Goal: Task Accomplishment & Management: Manage account settings

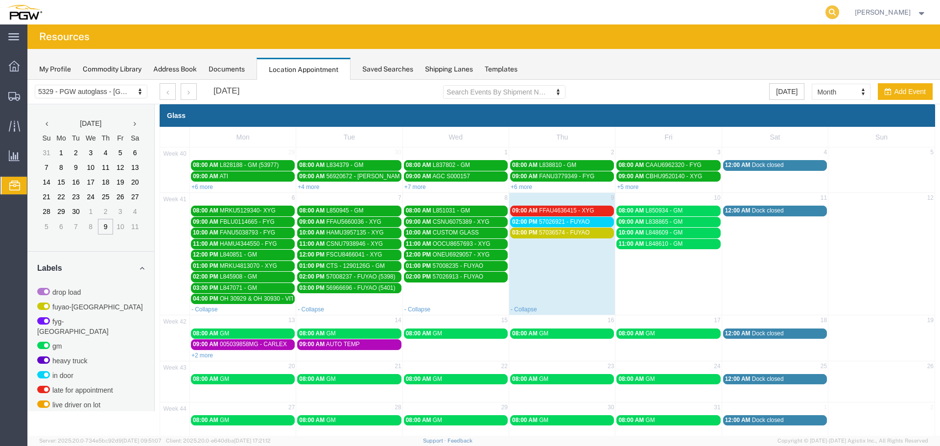
click at [837, 14] on icon at bounding box center [833, 12] width 14 height 14
paste input "669362"
type input "669362"
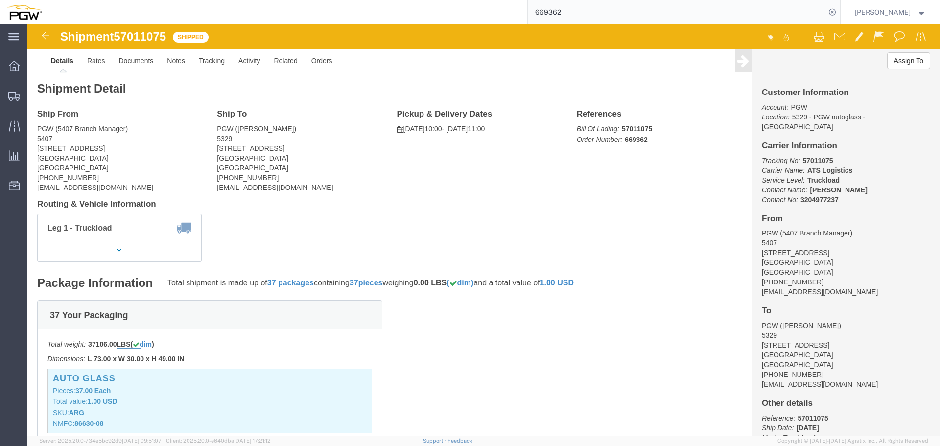
click at [837, 14] on icon at bounding box center [833, 12] width 14 height 14
click at [0, 0] on span "Location Appointment" at bounding box center [0, 0] width 0 height 0
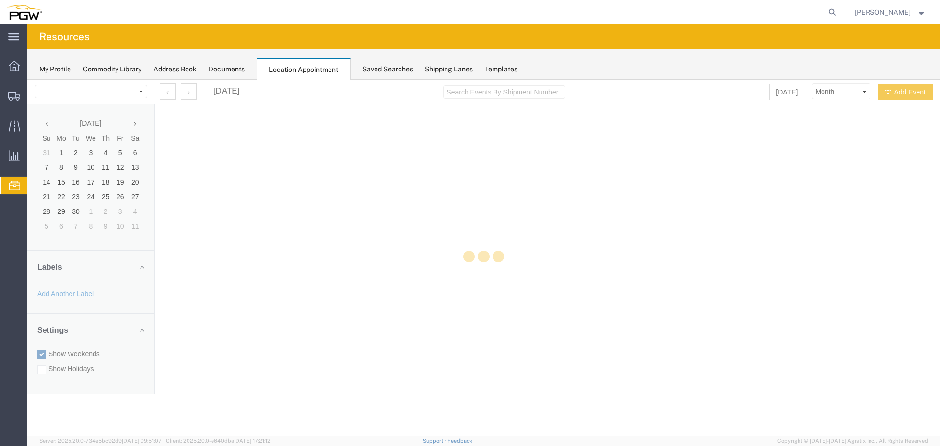
select select "28253"
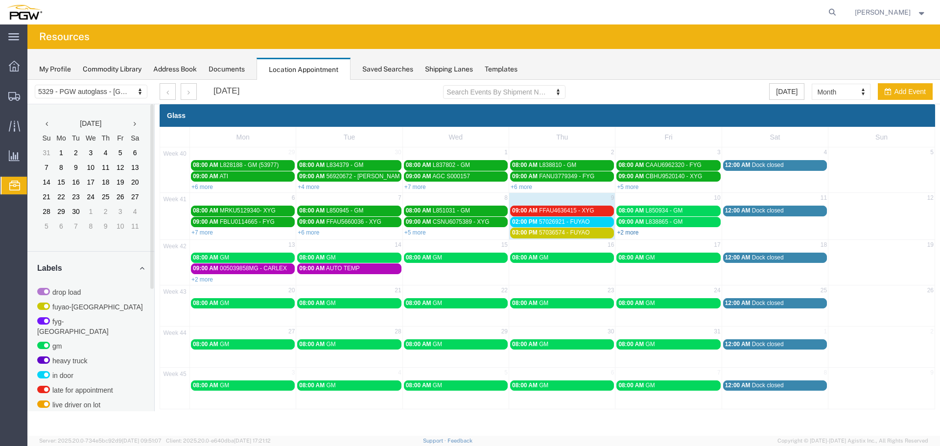
click at [634, 233] on link "+2 more" at bounding box center [628, 232] width 22 height 7
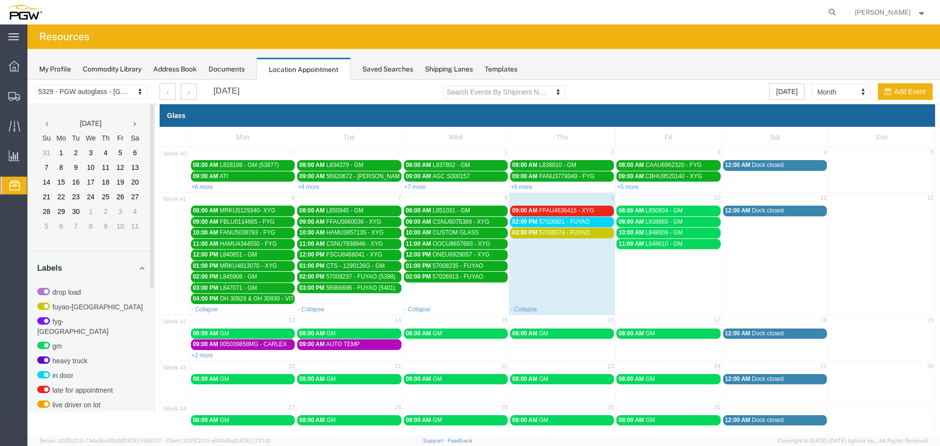
click at [644, 265] on td "11:00 AM L848610 - GM" at bounding box center [669, 272] width 106 height 66
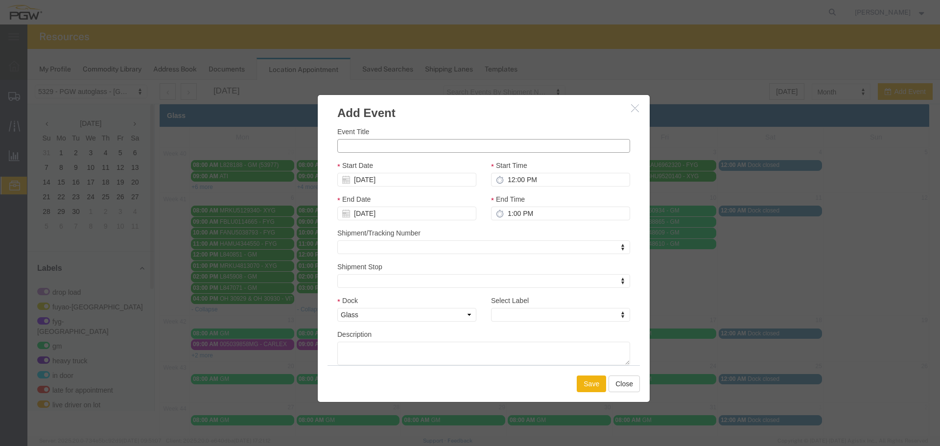
click at [476, 148] on input "Event Title" at bounding box center [483, 146] width 293 height 14
paste input "FFAU2305491"
type input "FFAU2305491 - XYG"
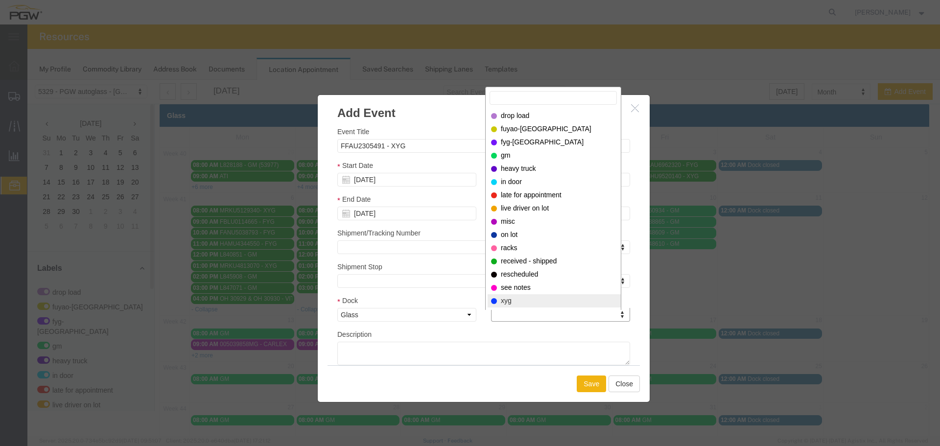
select select "12920"
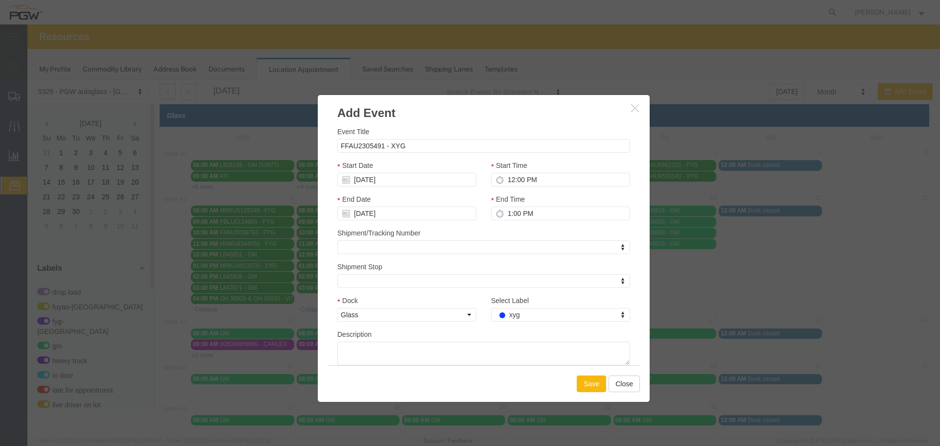
click at [587, 383] on button "Save" at bounding box center [591, 384] width 29 height 17
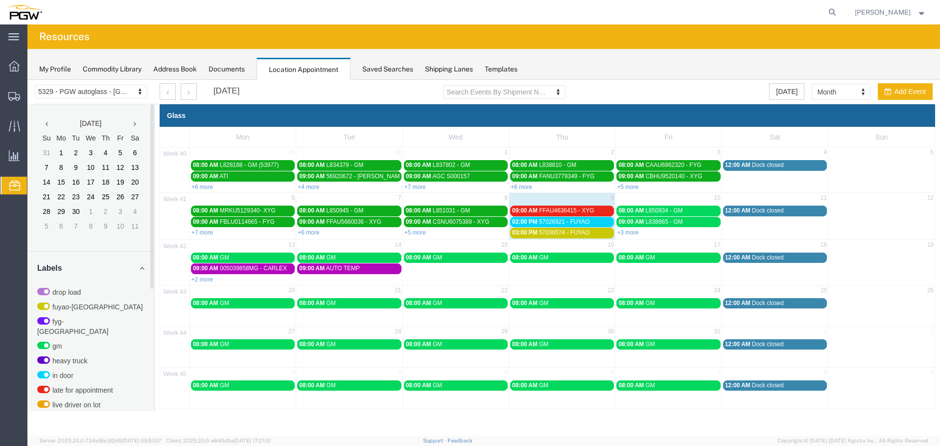
click at [696, 229] on div "+3 more" at bounding box center [669, 232] width 106 height 10
select select "1"
select select
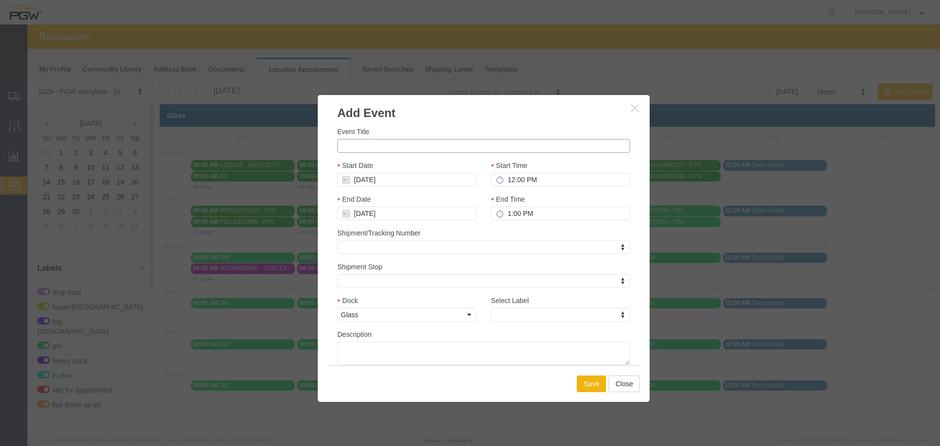
click at [540, 148] on input "Event Title" at bounding box center [483, 146] width 293 height 14
paste input "FFAU3444824"
type input "FFAU3444824 - XYG"
click at [508, 185] on input "12:00 PM" at bounding box center [560, 180] width 139 height 14
type input "1:00 PM"
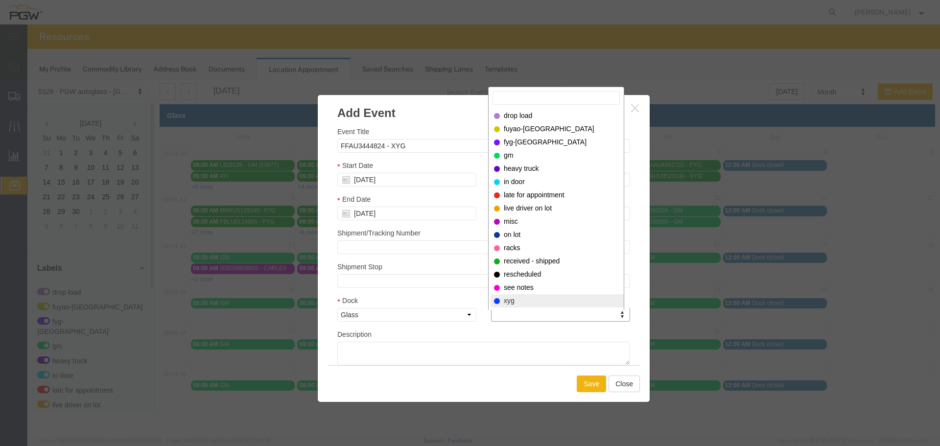
select select "12920"
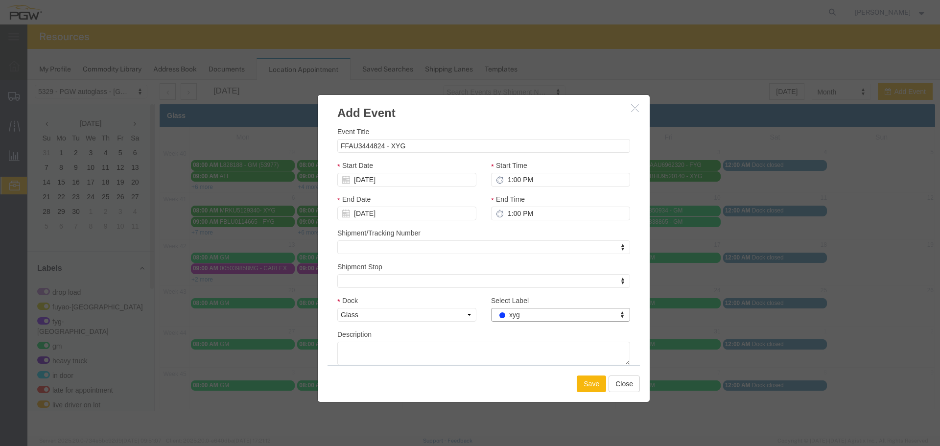
click at [594, 392] on button "Save" at bounding box center [591, 384] width 29 height 17
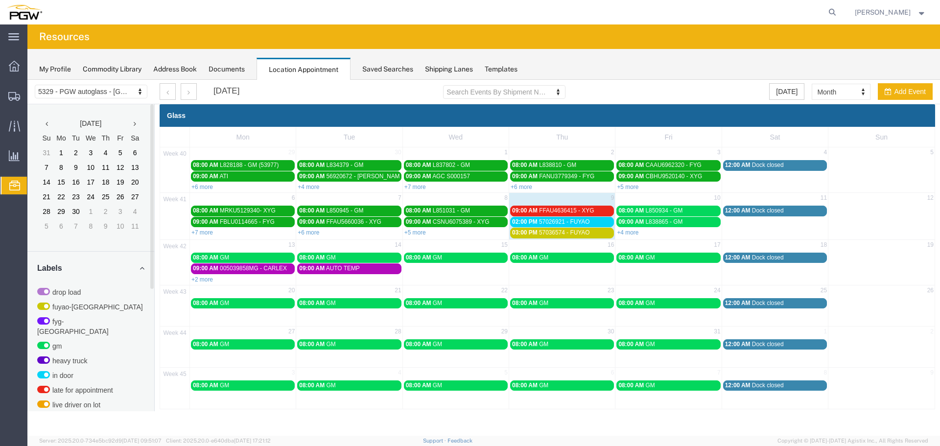
click at [701, 235] on div "+4 more" at bounding box center [669, 232] width 106 height 10
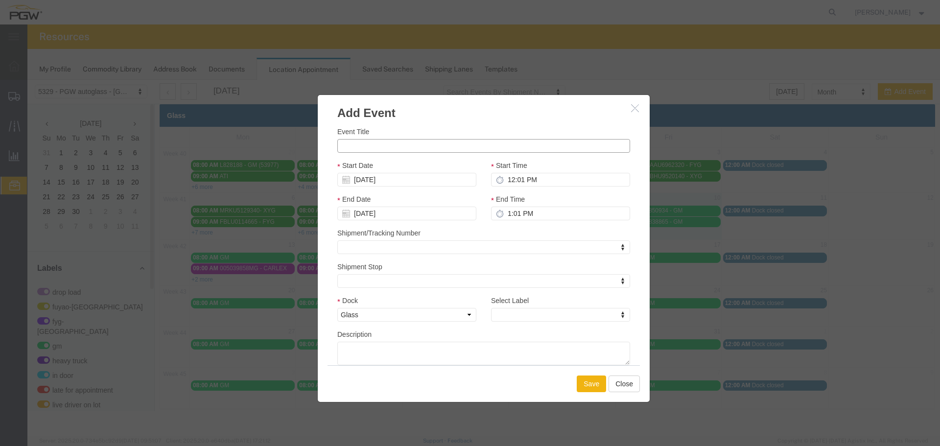
click at [492, 151] on input "Event Title" at bounding box center [483, 146] width 293 height 14
paste input "OOCU8057425"
type input "OOCU8057425 - XYG"
click at [509, 177] on input "12:01 PM" at bounding box center [560, 180] width 139 height 14
type input "2:00 PM"
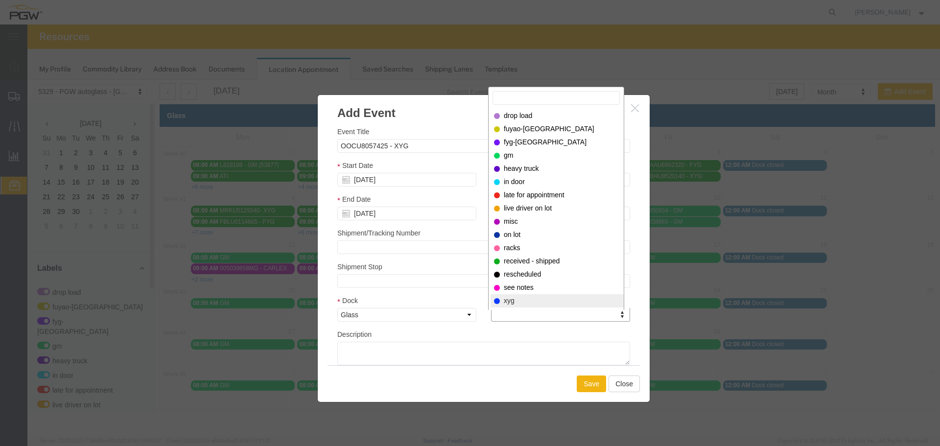
select select "12920"
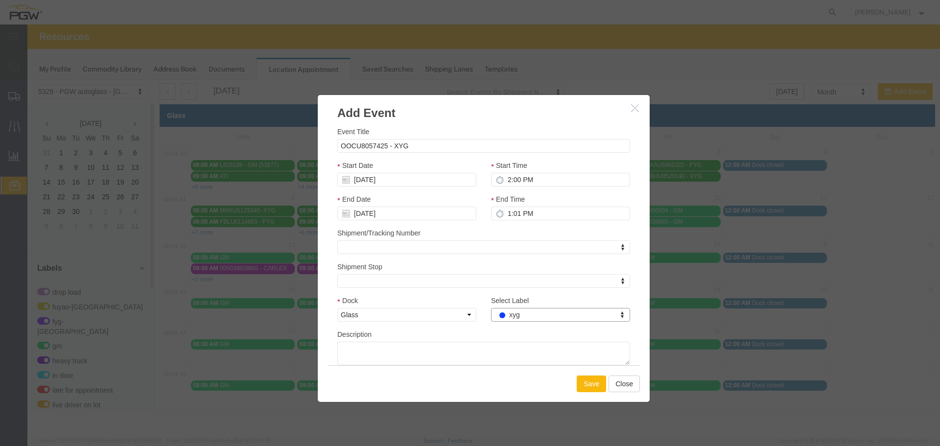
click at [593, 377] on button "Save" at bounding box center [591, 384] width 29 height 17
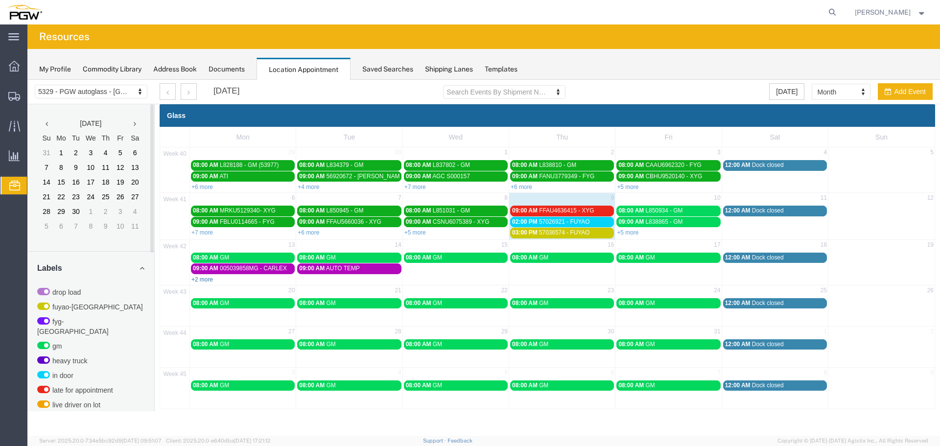
click at [205, 279] on link "+2 more" at bounding box center [203, 279] width 22 height 7
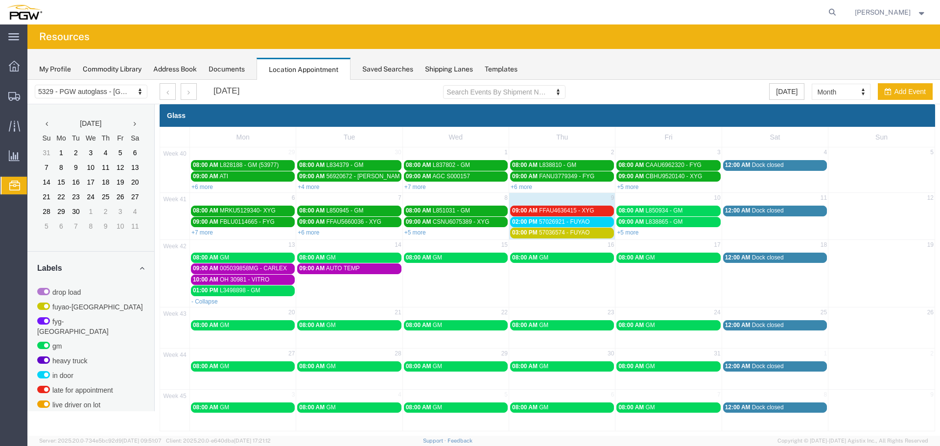
click at [276, 246] on td "13" at bounding box center [243, 246] width 106 height 12
select select "1"
select select
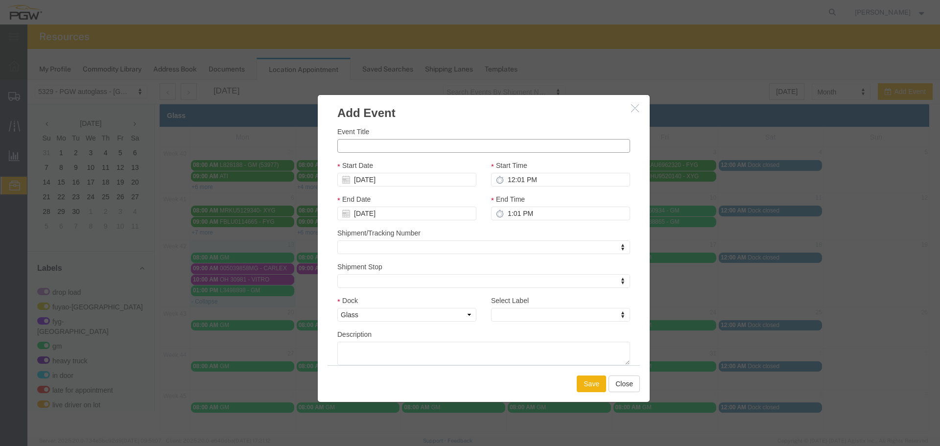
click at [355, 150] on input "Event Title" at bounding box center [483, 146] width 293 height 14
paste input "TXGU8056935"
type input "TXGU8056935 - XYG"
click at [509, 177] on input "12:01 PM" at bounding box center [560, 180] width 139 height 14
type input "11:00 AM"
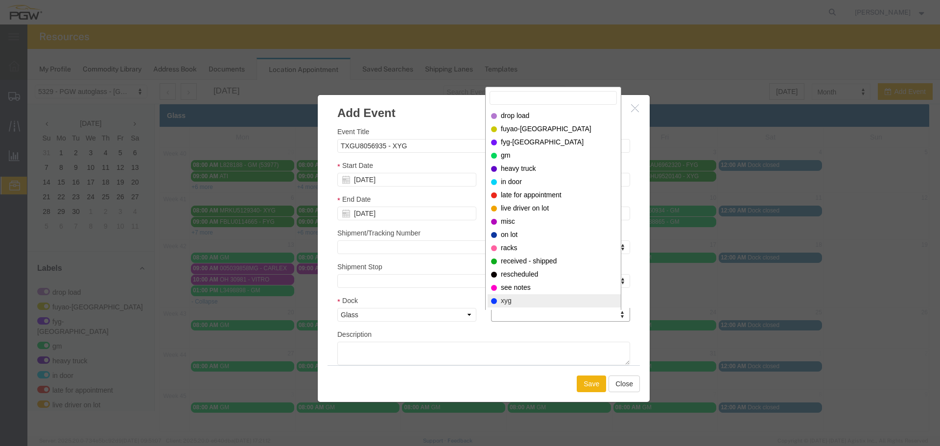
select select "12920"
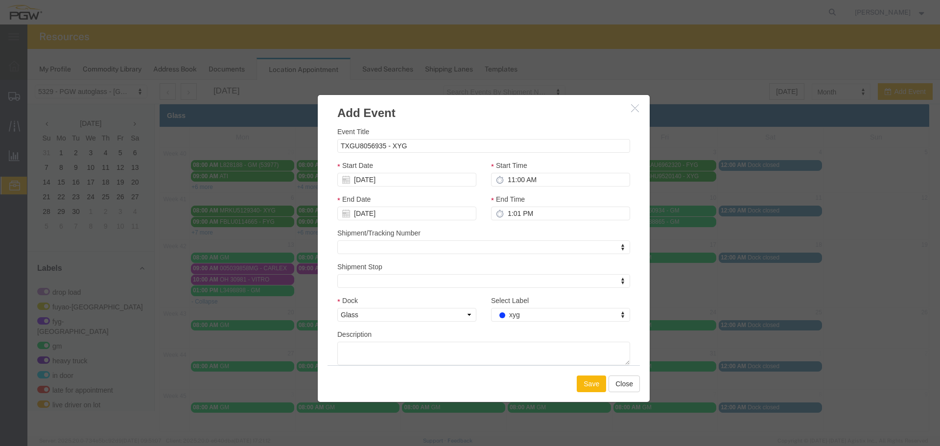
click at [580, 384] on button "Save" at bounding box center [591, 384] width 29 height 17
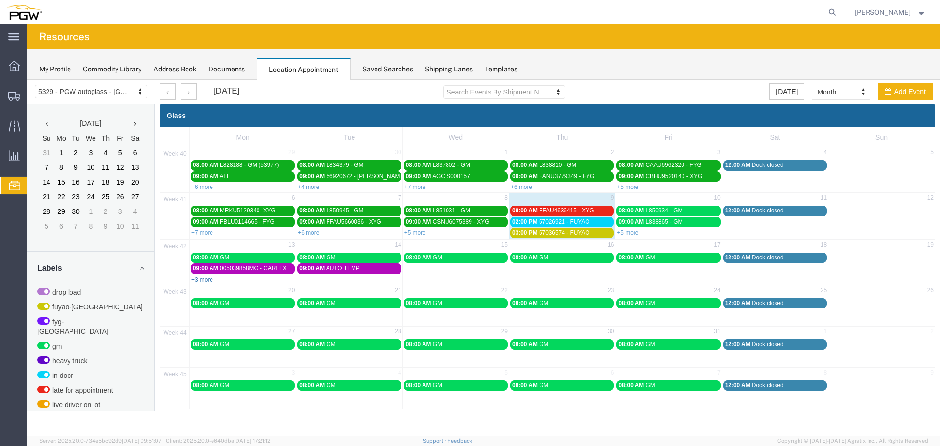
click at [200, 278] on link "+3 more" at bounding box center [203, 279] width 22 height 7
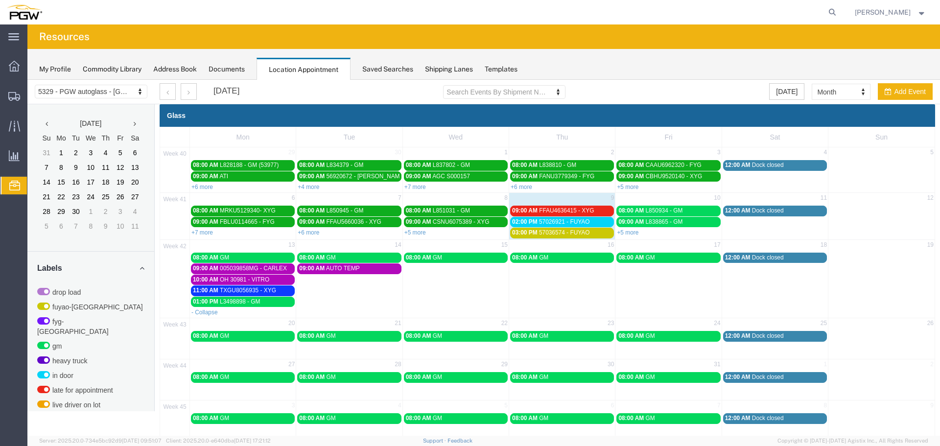
click at [253, 243] on td "13" at bounding box center [243, 246] width 106 height 12
select select "1"
select select
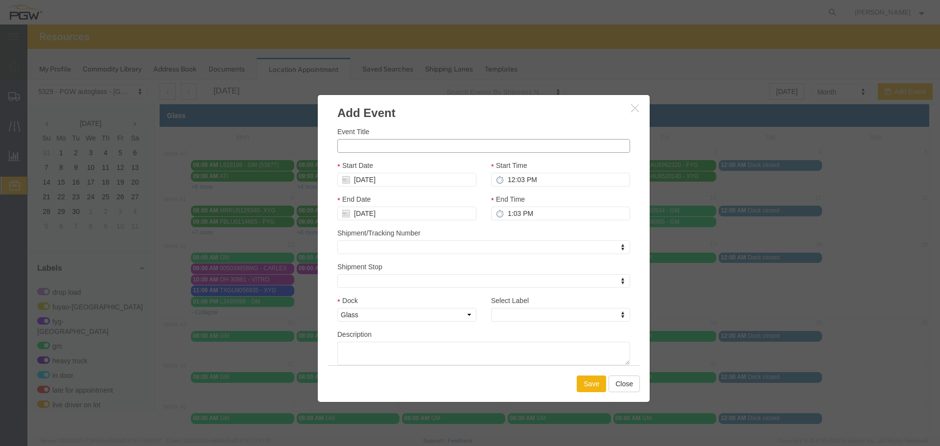
click at [350, 145] on input "Event Title" at bounding box center [483, 146] width 293 height 14
paste input "OOCU6939300"
type input "OOCU6939300 - XYG"
click at [505, 177] on input "12:03 PM" at bounding box center [560, 180] width 139 height 14
type input "12:00 PM"
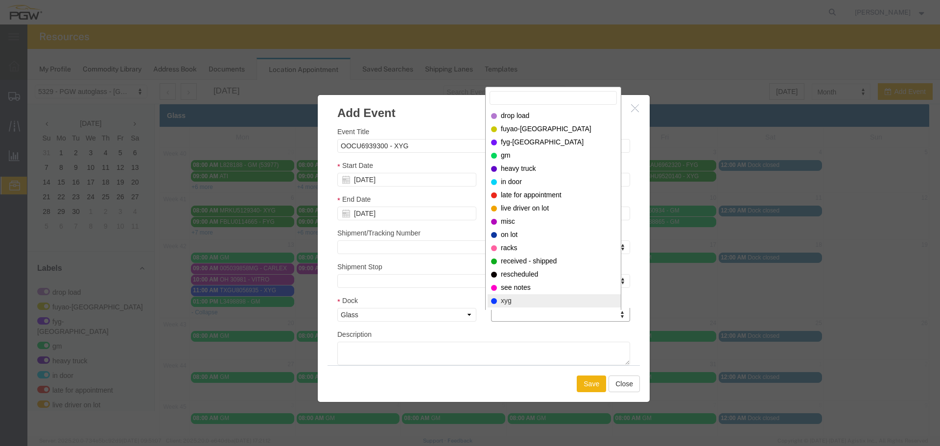
select select "12920"
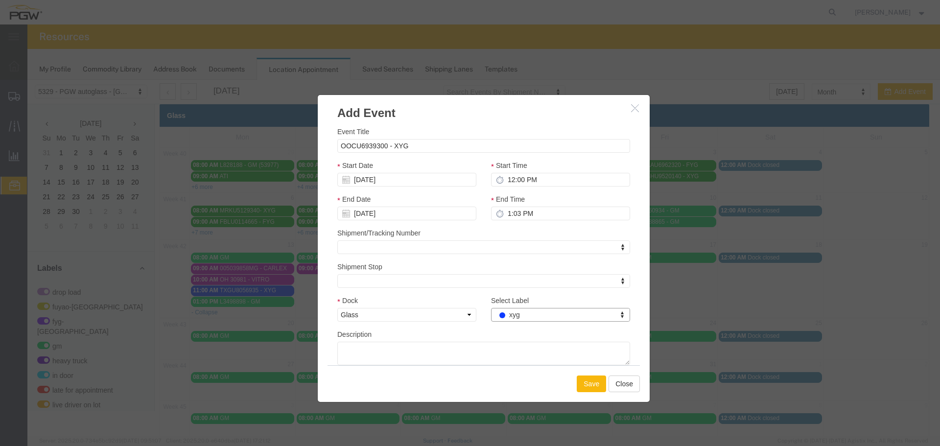
click at [580, 388] on button "Save" at bounding box center [591, 384] width 29 height 17
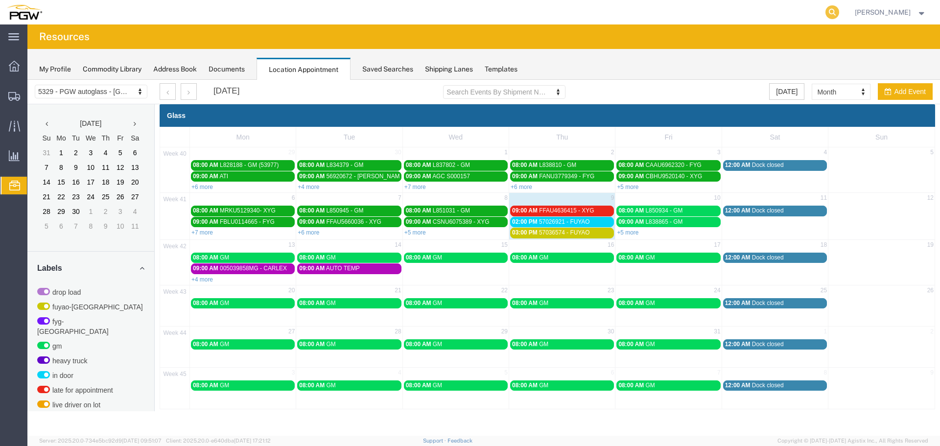
click at [840, 14] on icon at bounding box center [833, 12] width 14 height 14
paste input "56968183"
type input "56968183"
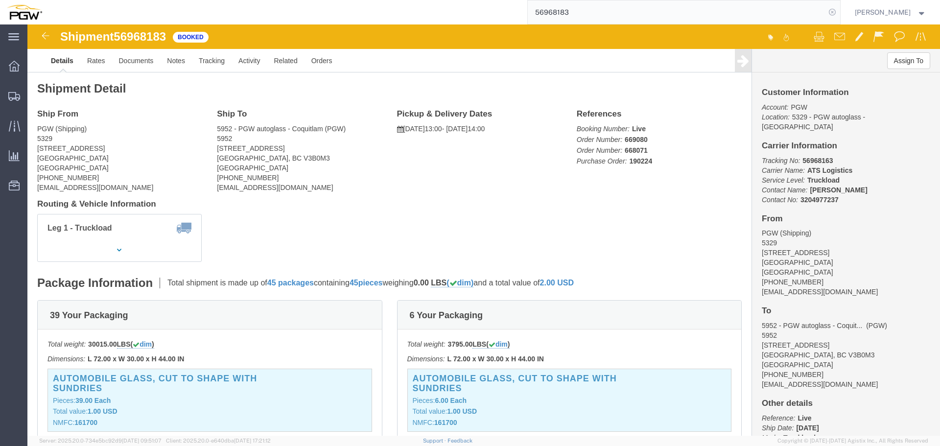
click at [839, 8] on icon at bounding box center [833, 12] width 14 height 14
click at [0, 0] on span "Location Appointment" at bounding box center [0, 0] width 0 height 0
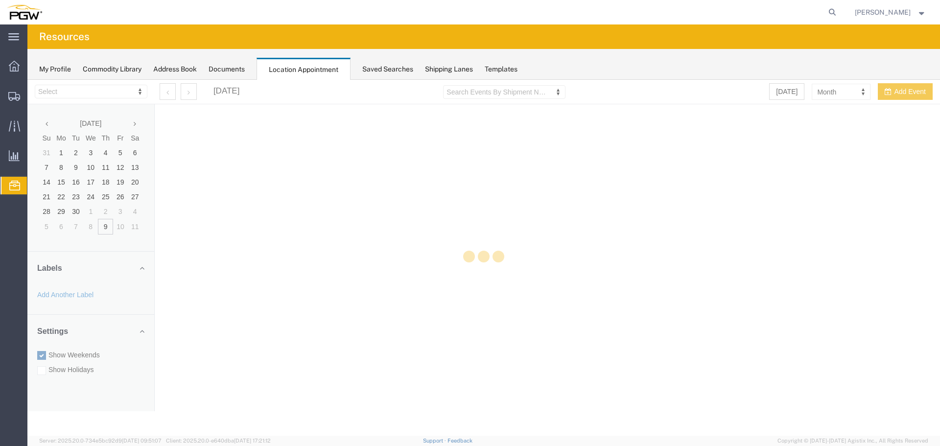
select select "28253"
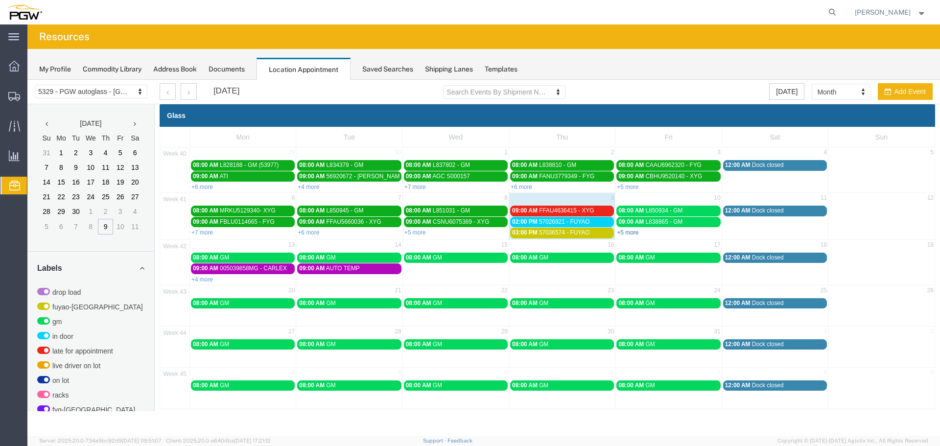
click at [623, 234] on link "+5 more" at bounding box center [628, 232] width 22 height 7
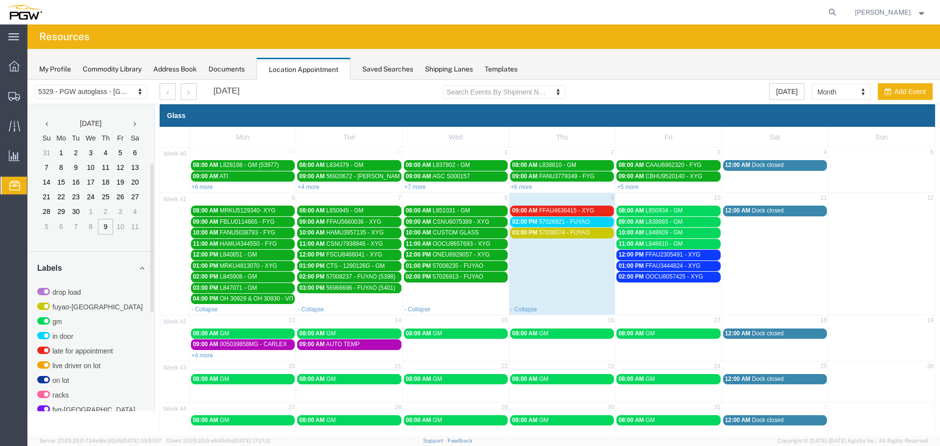
scroll to position [310, 0]
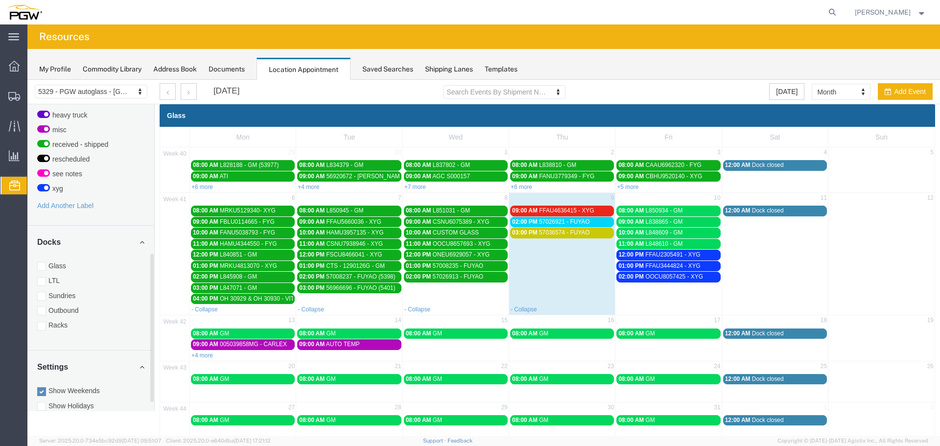
click at [60, 333] on div "Docks Glass LTL Sundries Outbound Racks" at bounding box center [90, 288] width 127 height 125
click at [60, 328] on label "Racks" at bounding box center [90, 325] width 107 height 10
click at [27, 80] on input "Racks" at bounding box center [27, 80] width 0 height 0
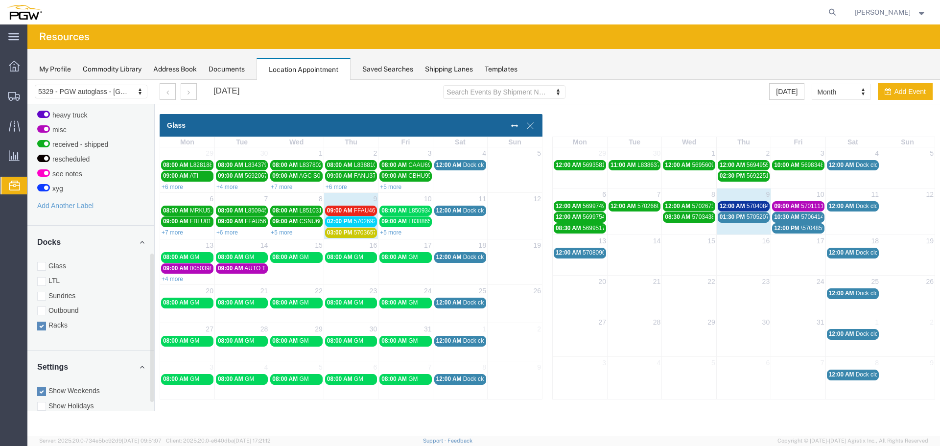
click at [63, 264] on label "Glass" at bounding box center [90, 266] width 107 height 10
click at [27, 80] on input "Glass" at bounding box center [27, 80] width 0 height 0
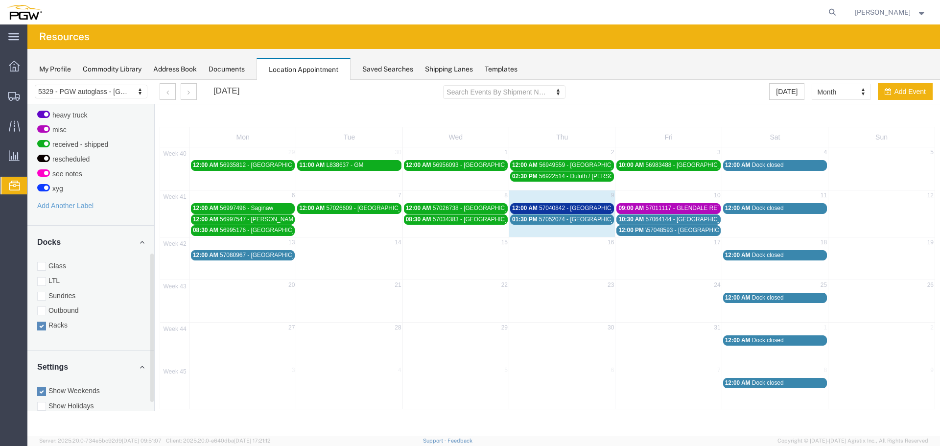
click at [686, 209] on span "57011117 - GLENDALE RETURN" at bounding box center [690, 208] width 88 height 7
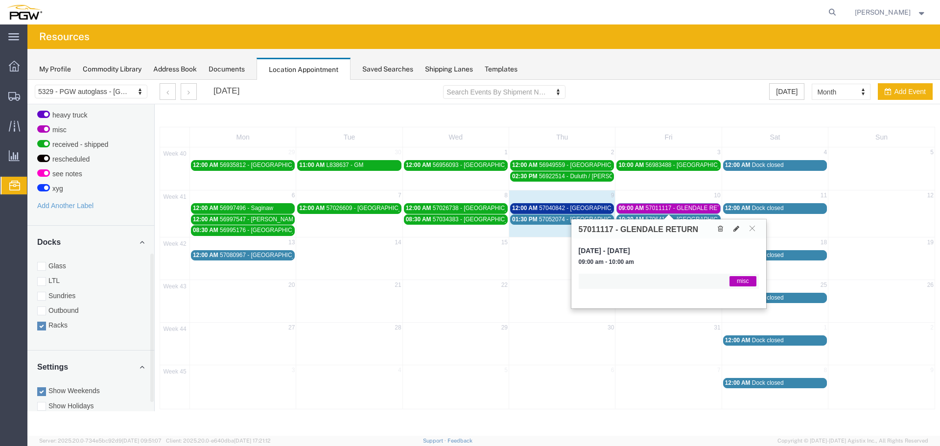
click at [590, 225] on h3 "57011117 - GLENDALE RETURN" at bounding box center [639, 229] width 120 height 9
click at [834, 8] on icon at bounding box center [833, 12] width 14 height 14
click at [792, 14] on input "search" at bounding box center [677, 12] width 298 height 24
paste input "111283"
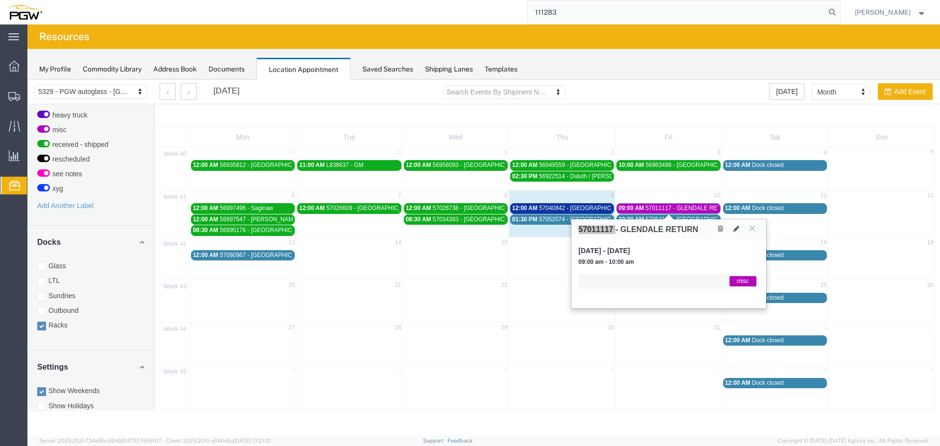
type input "111283"
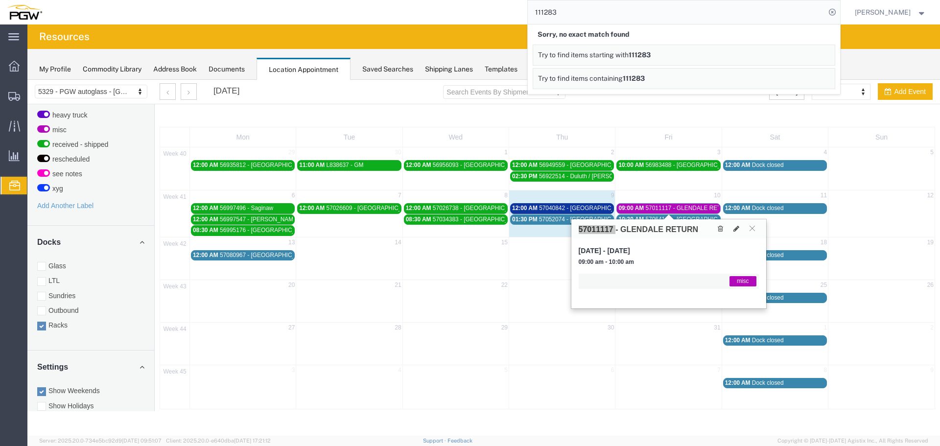
click at [623, 10] on input "111283" at bounding box center [677, 12] width 298 height 24
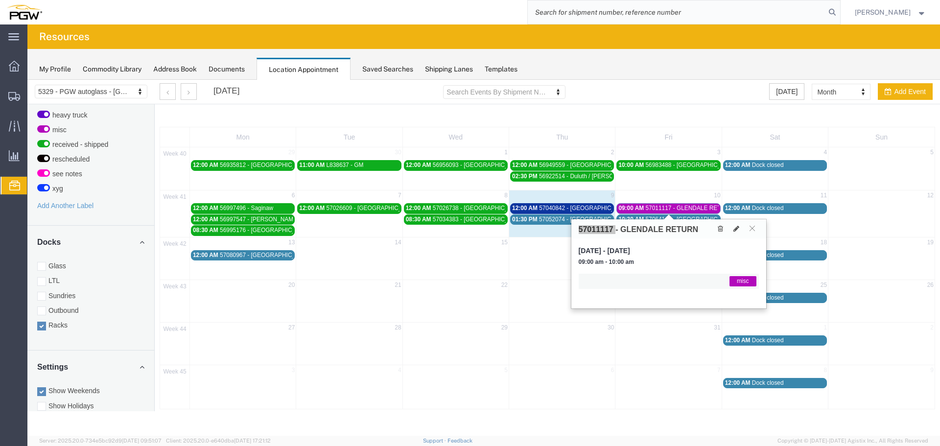
paste input "111283"
click at [596, 228] on h3 "57011117 - GLENDALE RETURN" at bounding box center [639, 229] width 120 height 9
click at [583, 3] on form "111283" at bounding box center [684, 12] width 313 height 24
click at [580, 15] on input "111283" at bounding box center [677, 12] width 298 height 24
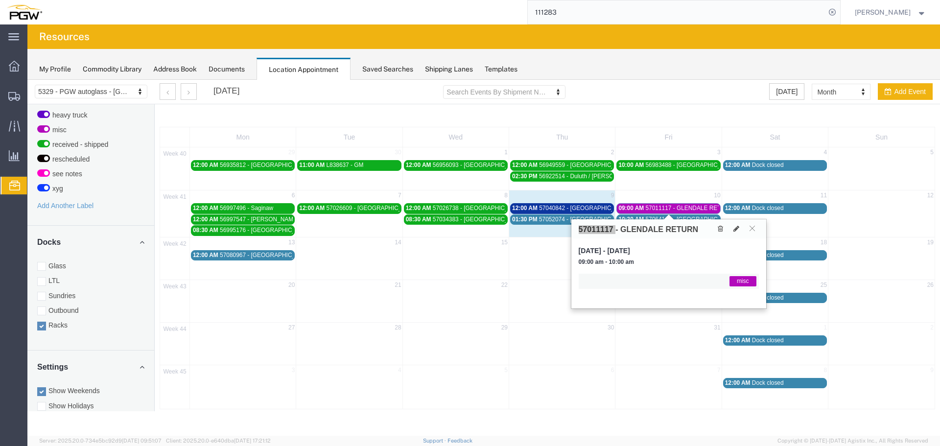
click at [580, 15] on input "111283" at bounding box center [677, 12] width 298 height 24
paste input "57011117"
click at [840, 11] on icon at bounding box center [833, 12] width 14 height 14
type input "57011117"
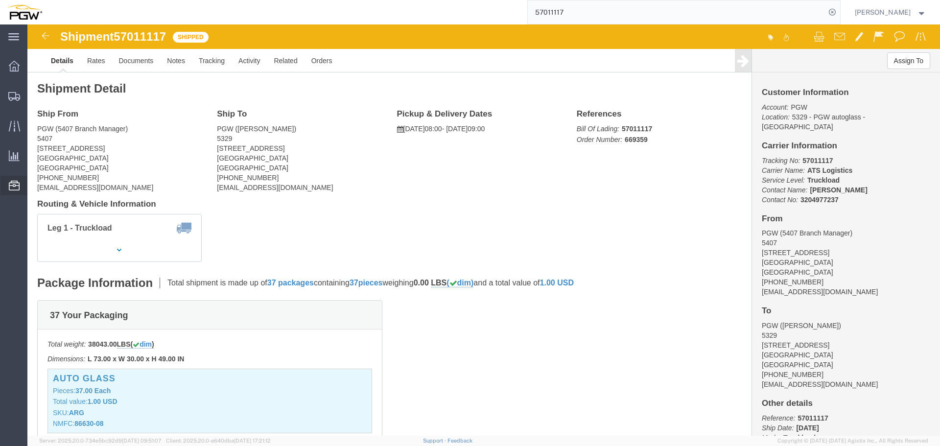
click at [0, 0] on span "Location Appointment" at bounding box center [0, 0] width 0 height 0
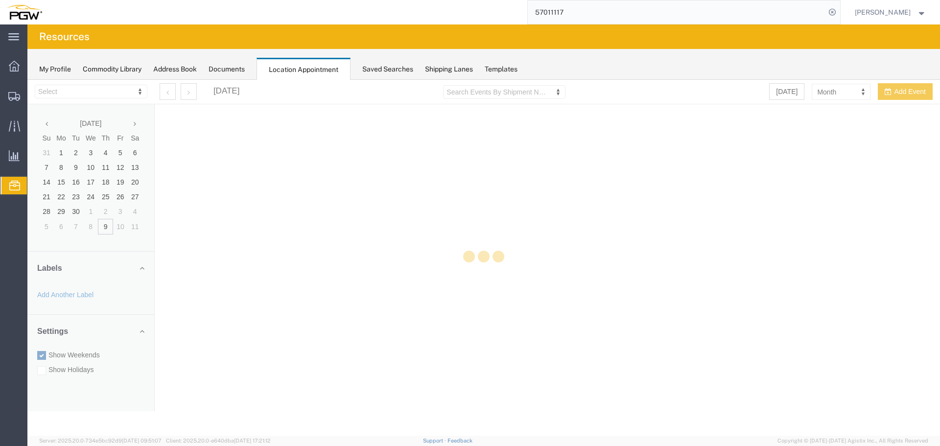
select select "28253"
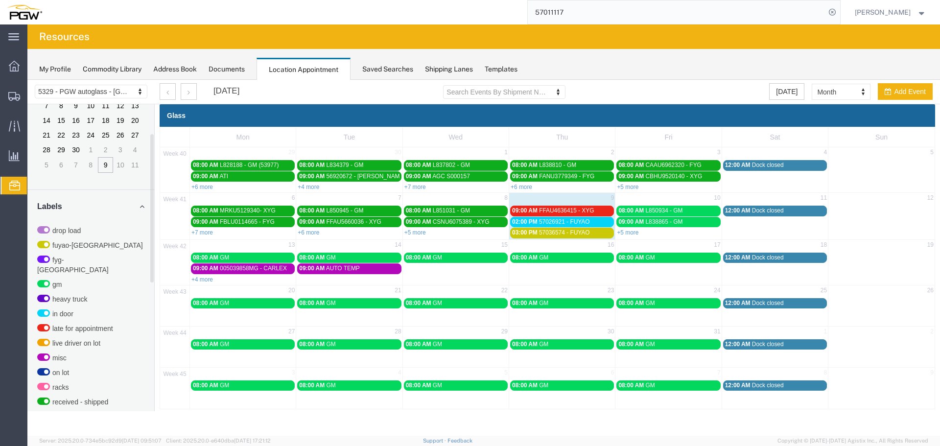
scroll to position [247, 0]
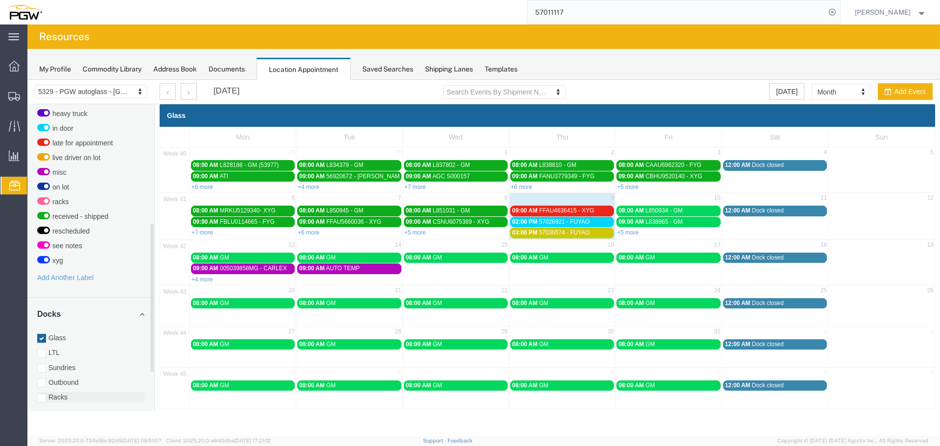
click at [69, 392] on label "Racks" at bounding box center [90, 397] width 107 height 10
click at [27, 80] on input "Racks" at bounding box center [27, 80] width 0 height 0
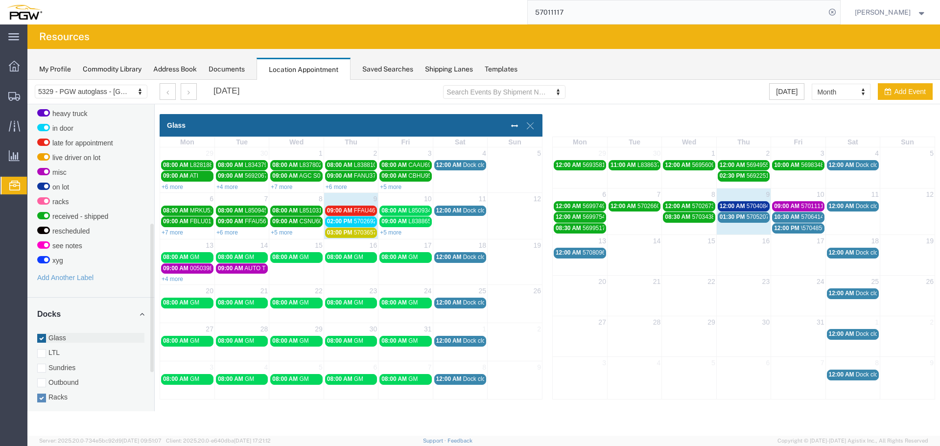
click at [56, 333] on label "Glass" at bounding box center [90, 338] width 107 height 10
click at [27, 80] on input "Glass" at bounding box center [27, 80] width 0 height 0
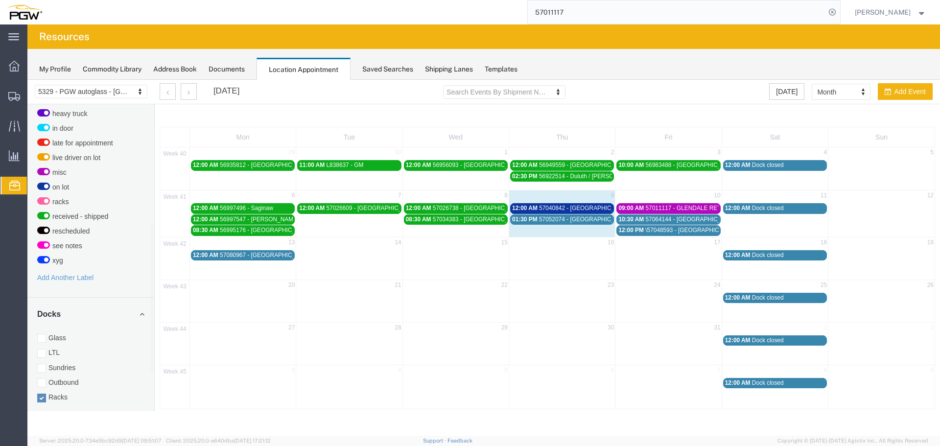
click at [654, 210] on span "57011117 - GLENDALE RETURN" at bounding box center [690, 208] width 88 height 7
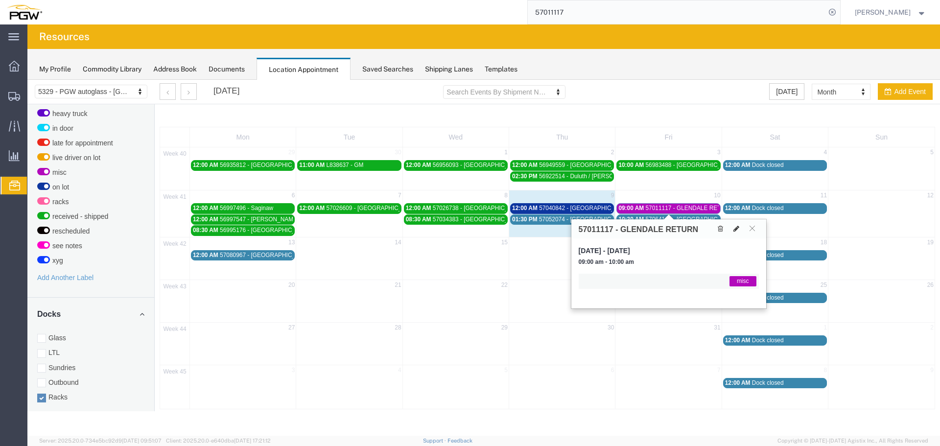
click at [735, 228] on icon at bounding box center [737, 228] width 6 height 7
select select "3"
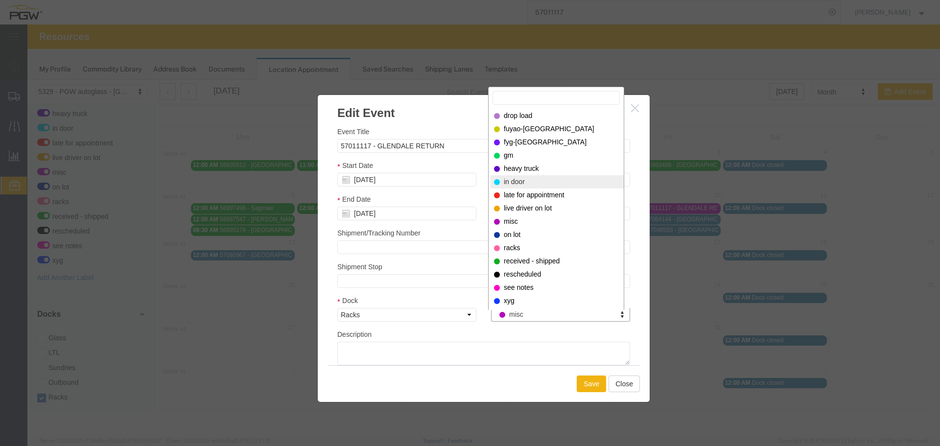
select select "220"
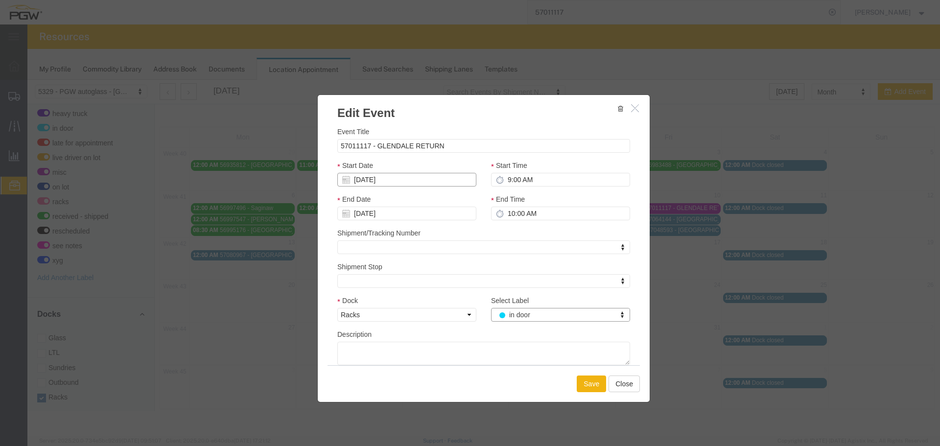
click at [380, 177] on input "[DATE]" at bounding box center [406, 180] width 139 height 14
click at [404, 241] on td "9" at bounding box center [403, 241] width 15 height 15
click at [583, 379] on button "Save" at bounding box center [591, 384] width 29 height 17
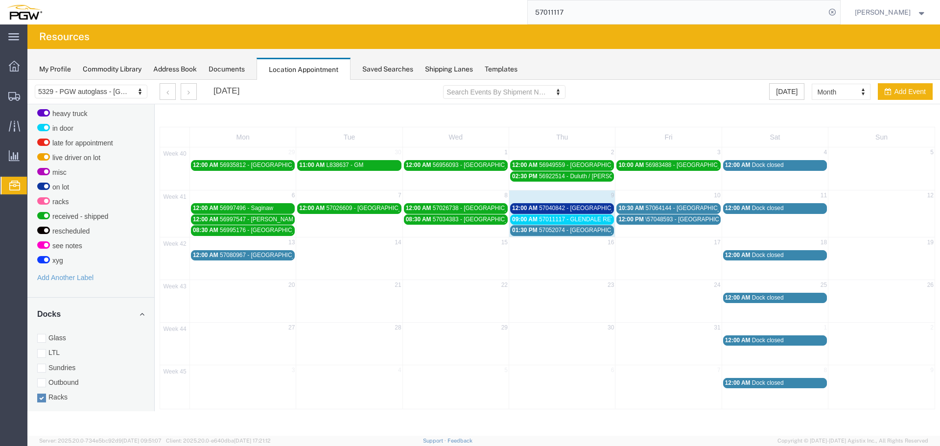
click at [547, 207] on span "57040842 - [GEOGRAPHIC_DATA] / [GEOGRAPHIC_DATA] (54000)" at bounding box center [628, 208] width 179 height 7
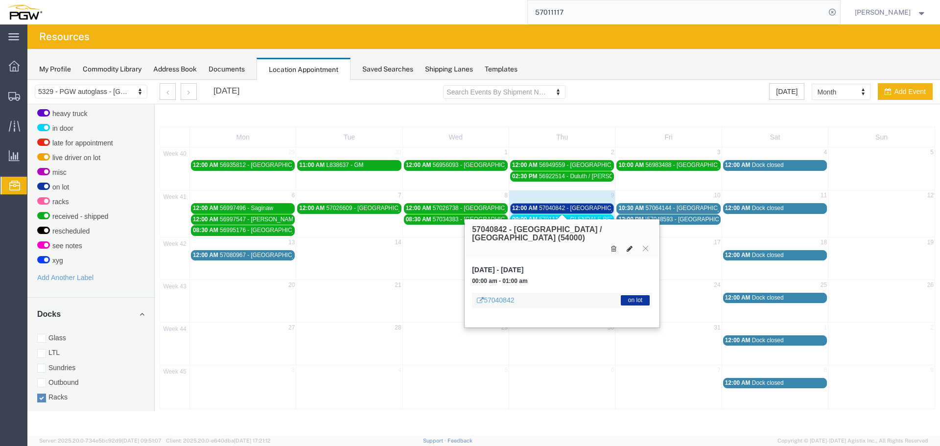
click at [628, 245] on icon at bounding box center [630, 248] width 6 height 7
select select "3"
select select "300"
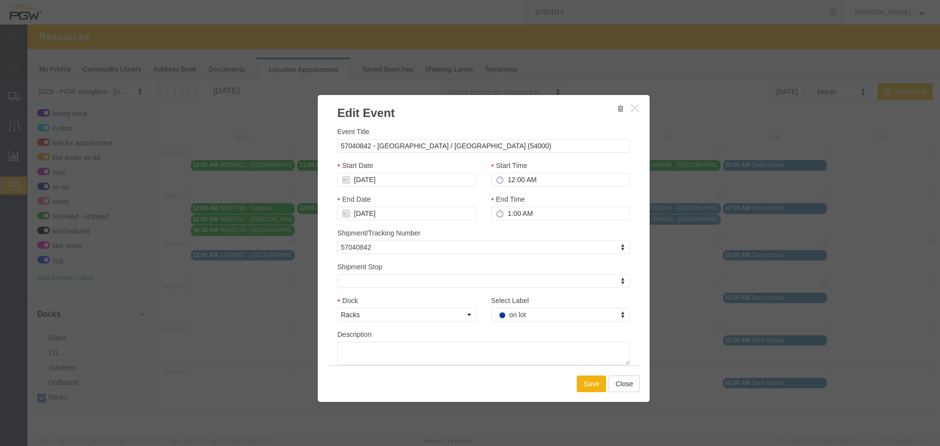
select select
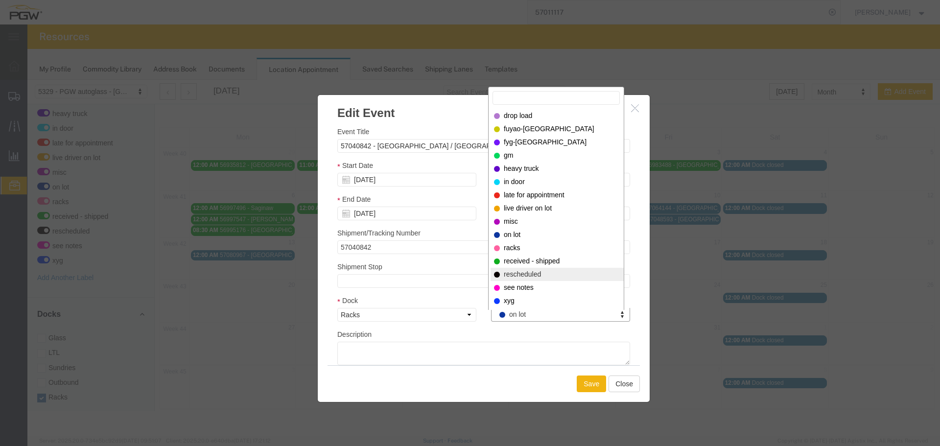
select select "200"
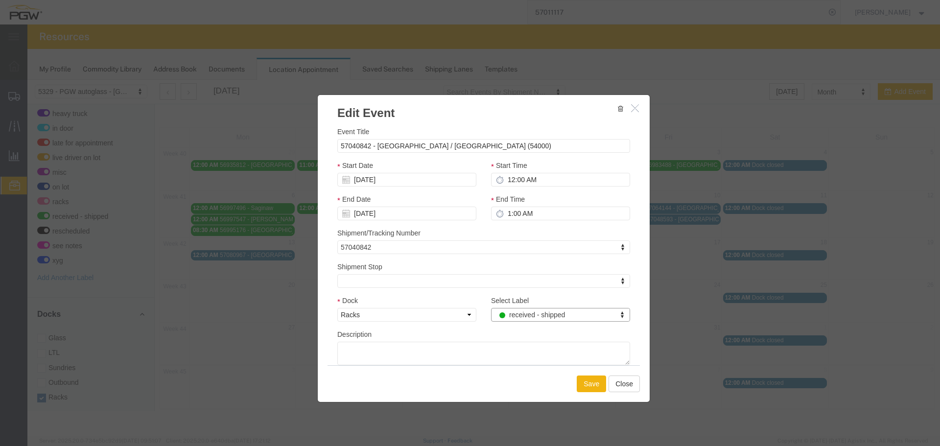
click at [576, 382] on div "Save Close" at bounding box center [484, 383] width 312 height 37
click at [584, 384] on button "Save" at bounding box center [591, 384] width 29 height 17
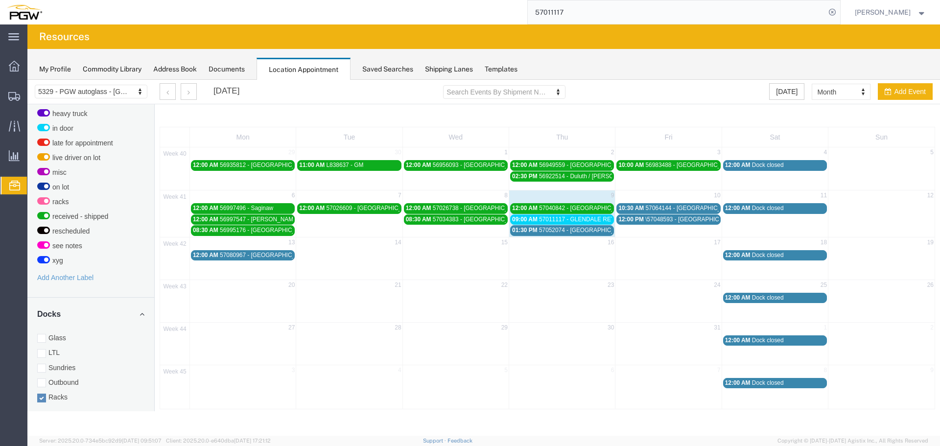
click at [571, 240] on td "16" at bounding box center [562, 243] width 106 height 12
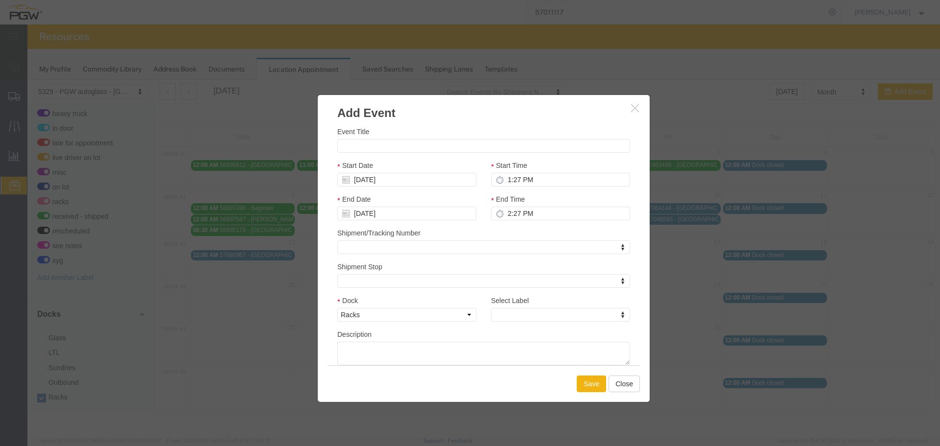
click at [642, 106] on button "button" at bounding box center [636, 108] width 12 height 12
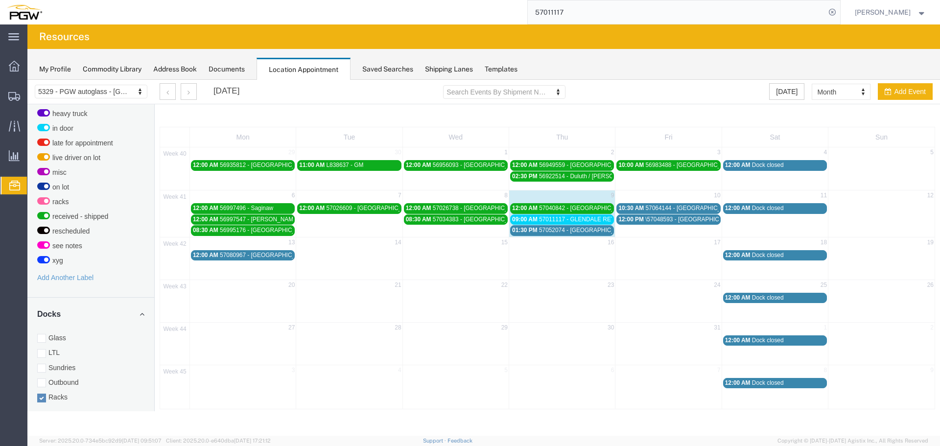
click at [584, 195] on td "9" at bounding box center [562, 197] width 106 height 12
select select "3"
select select
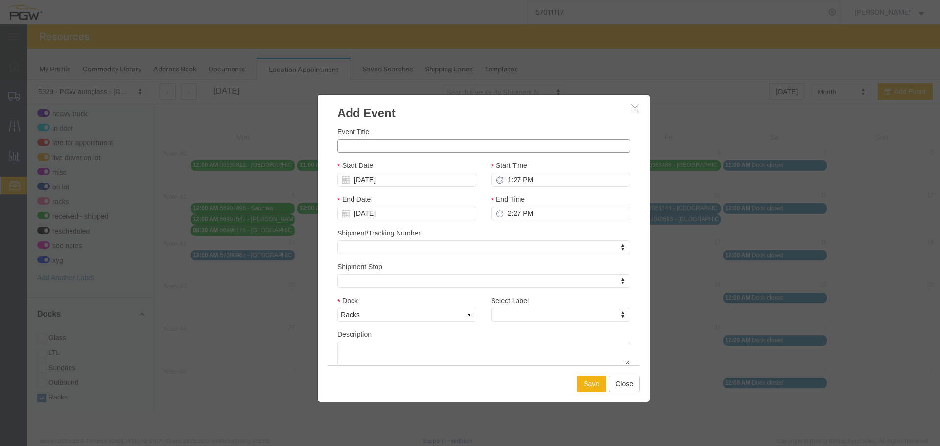
click at [475, 148] on input "Event Title" at bounding box center [483, 146] width 293 height 14
type input "57011075 - GLENDALE RETURNS"
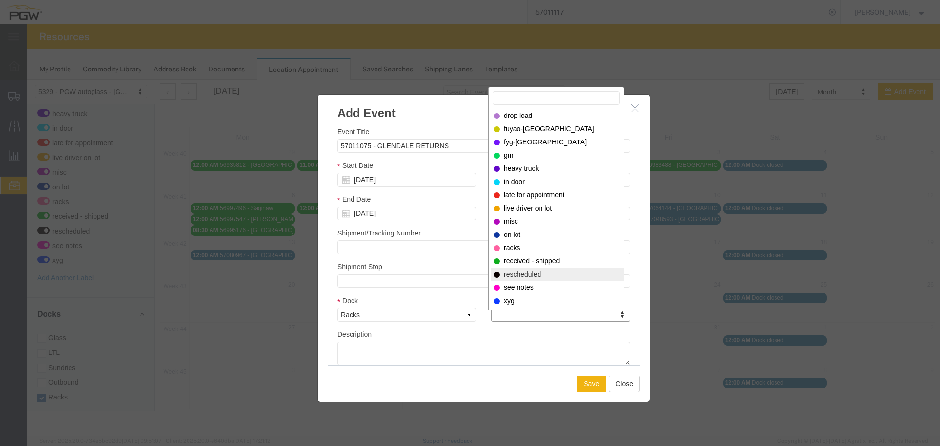
select select "200"
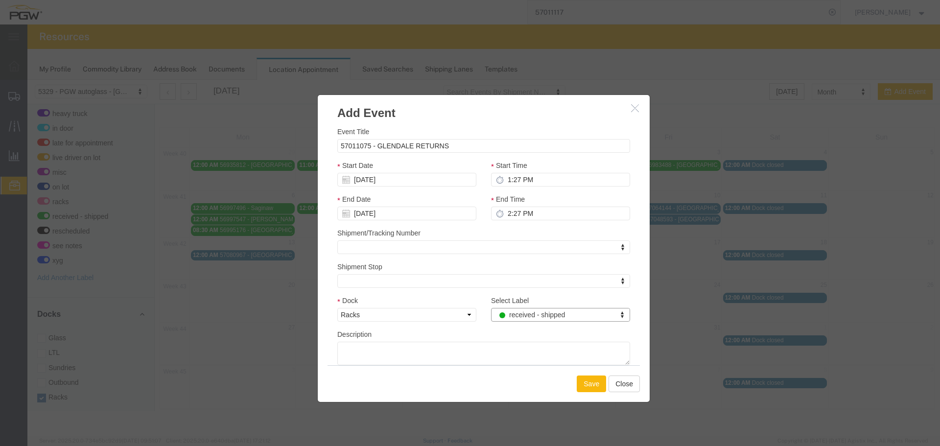
click at [594, 384] on button "Save" at bounding box center [591, 384] width 29 height 17
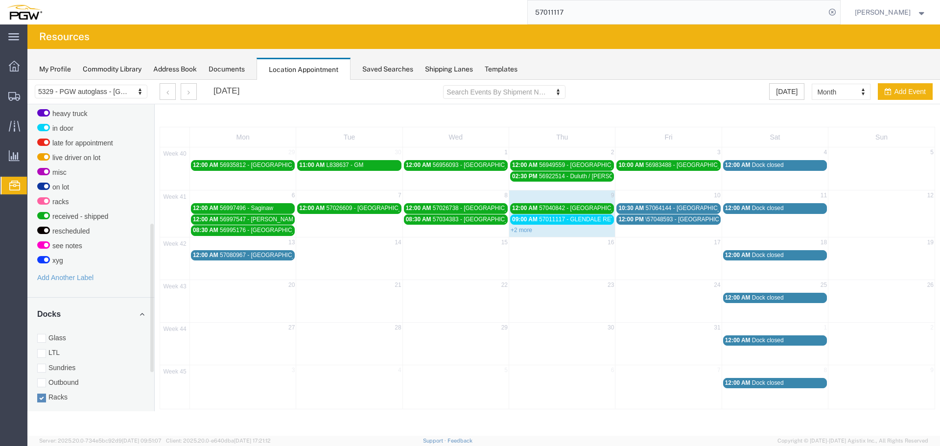
click at [57, 336] on div "Glass LTL Sundries Outbound Racks" at bounding box center [90, 367] width 107 height 69
click at [58, 333] on label "Glass" at bounding box center [90, 338] width 107 height 10
click at [27, 80] on input "Glass" at bounding box center [27, 80] width 0 height 0
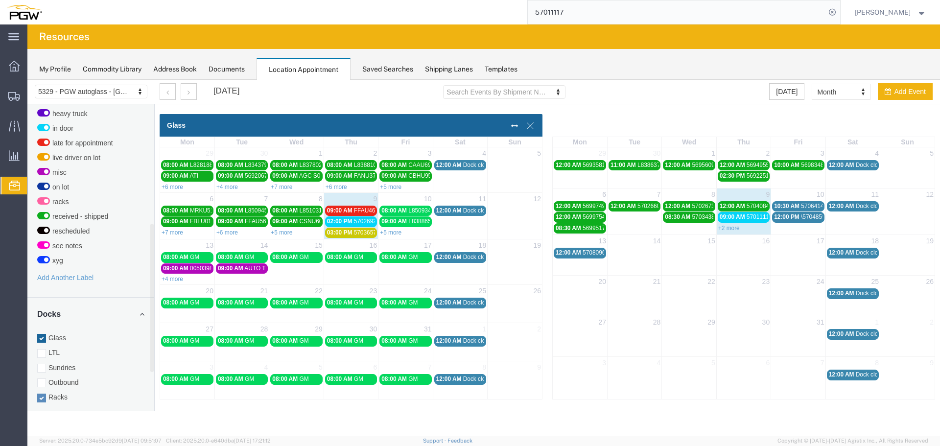
click at [352, 211] on span "09:00 AM" at bounding box center [339, 210] width 25 height 7
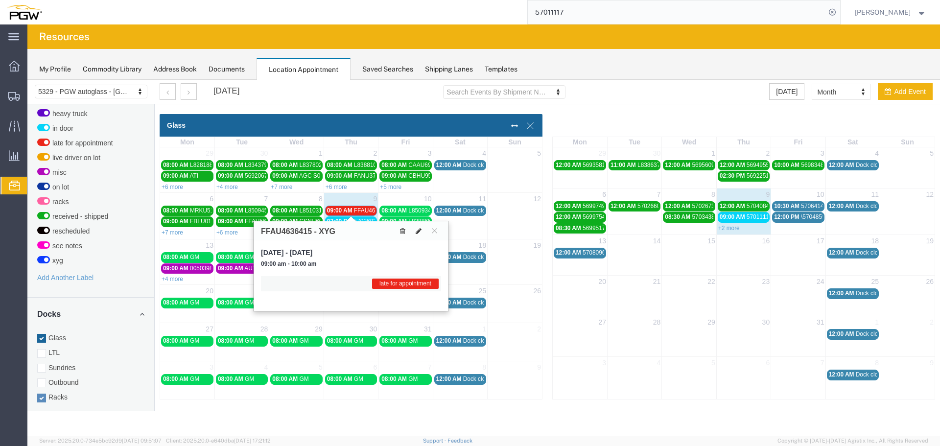
click at [416, 233] on icon at bounding box center [419, 231] width 6 height 7
select select "1"
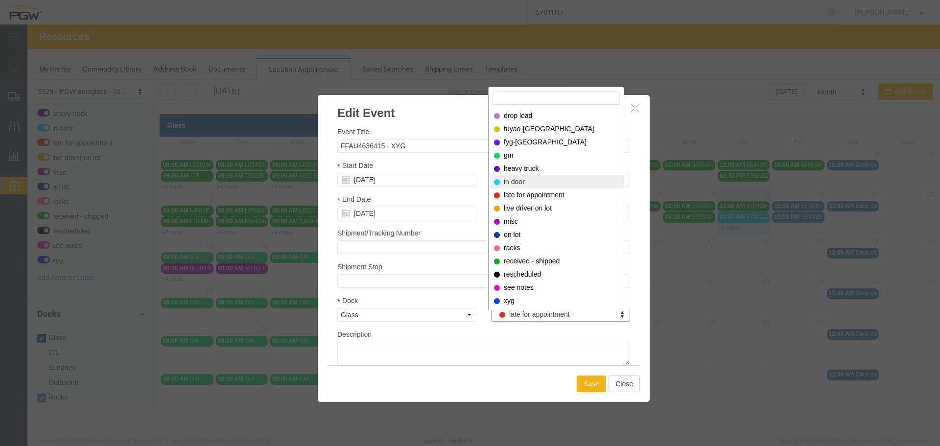
select select "220"
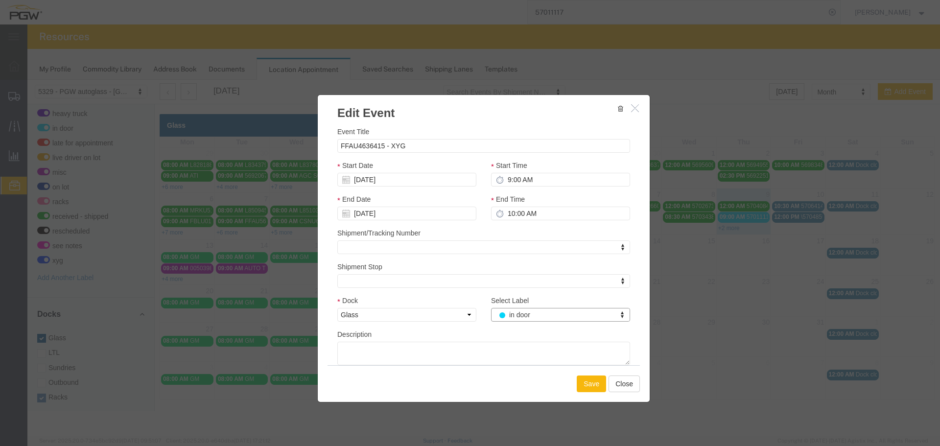
click at [585, 383] on button "Save" at bounding box center [591, 384] width 29 height 17
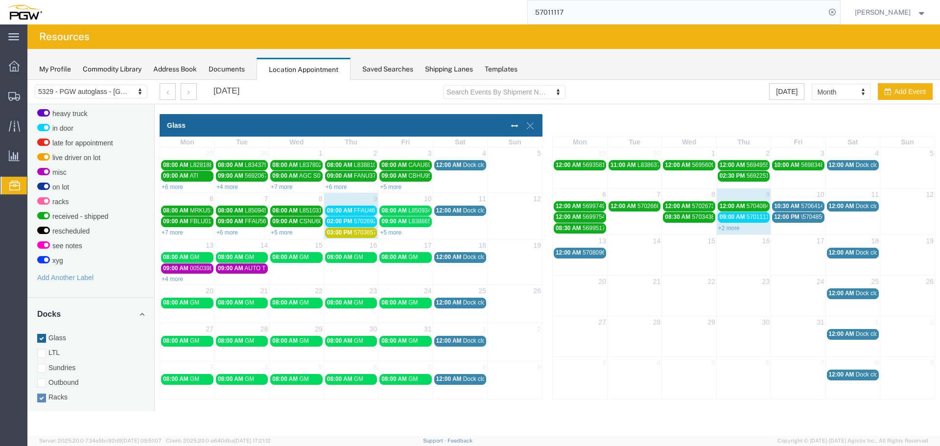
click at [352, 224] on div "02:00 PM 57026921 - FUYAO" at bounding box center [351, 221] width 48 height 7
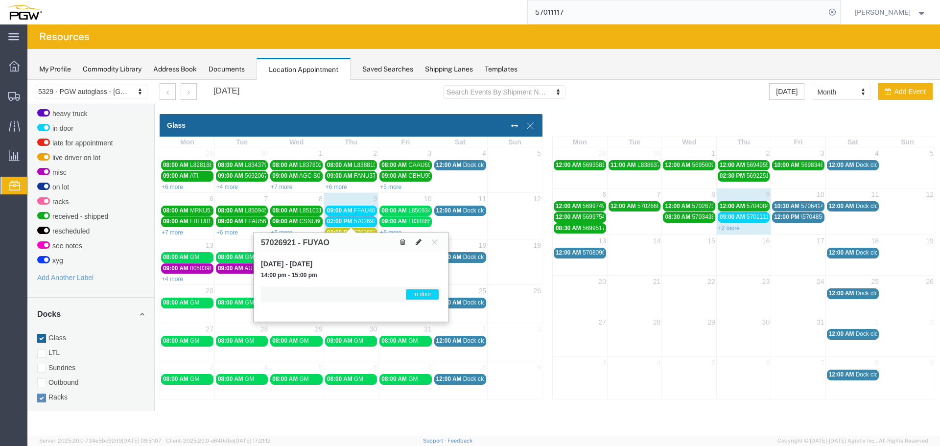
click at [416, 243] on icon at bounding box center [419, 242] width 6 height 7
select select "1"
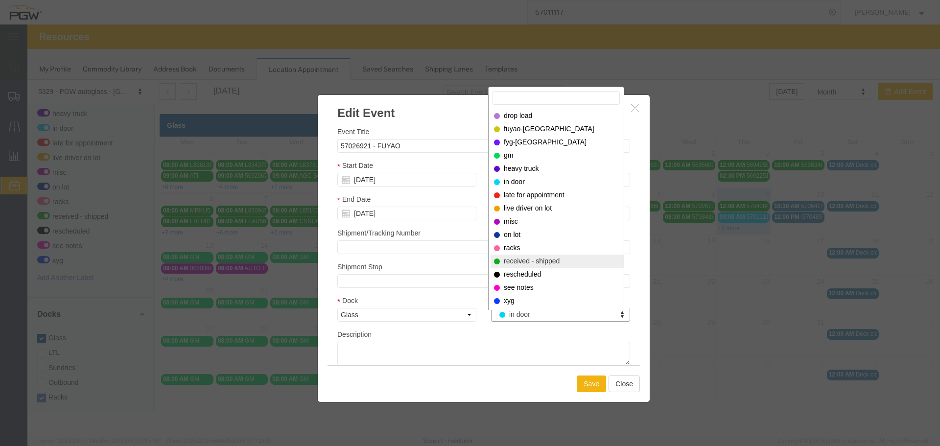
select select "200"
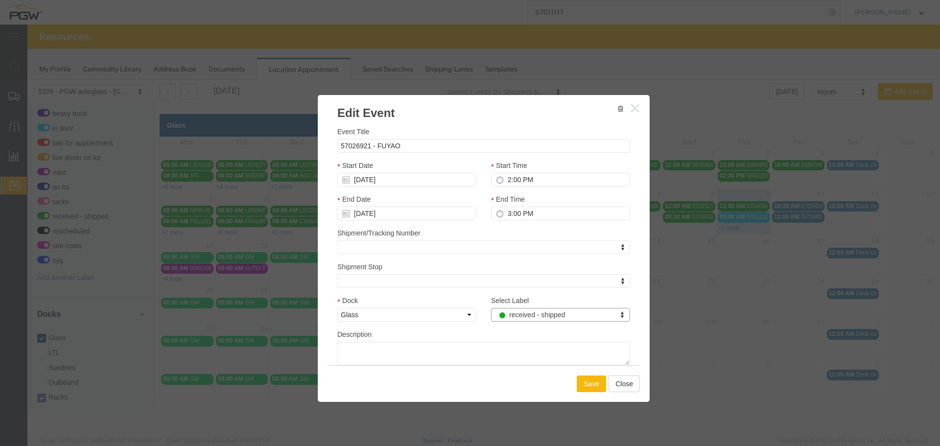
click at [591, 384] on button "Save" at bounding box center [591, 384] width 29 height 17
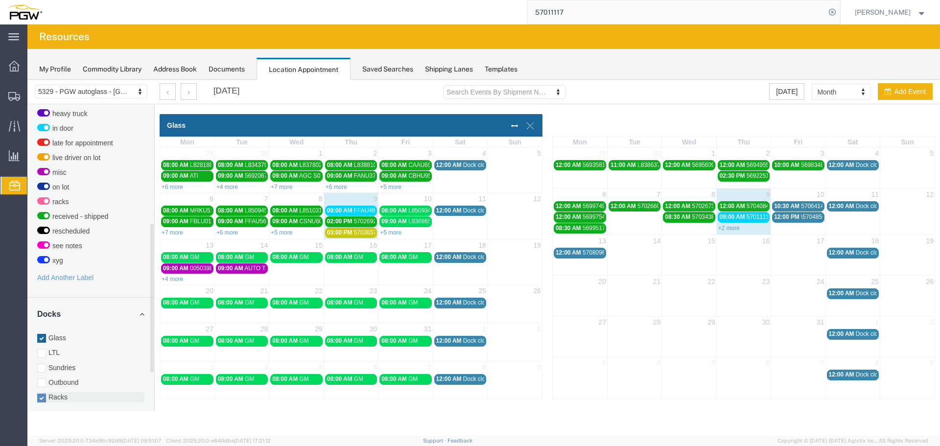
click at [69, 392] on label "Racks" at bounding box center [90, 397] width 107 height 10
click at [27, 80] on input "Racks" at bounding box center [27, 80] width 0 height 0
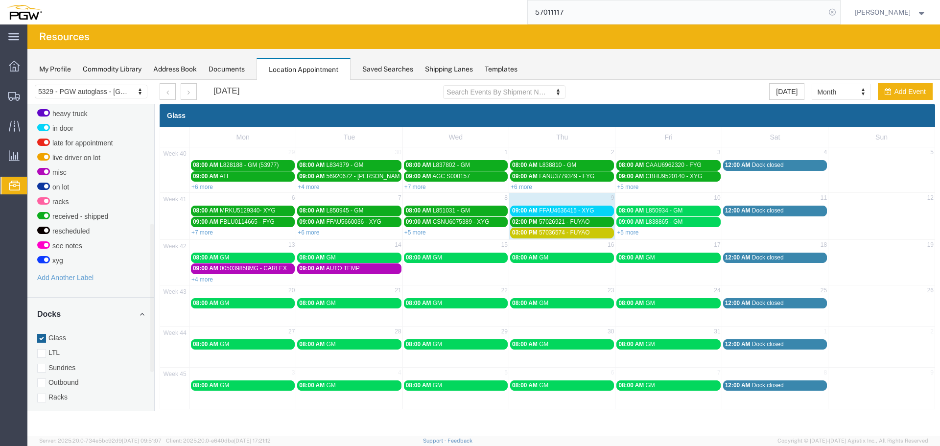
click at [840, 16] on icon at bounding box center [833, 12] width 14 height 14
click at [837, 15] on icon at bounding box center [833, 12] width 14 height 14
click at [789, 12] on input "search" at bounding box center [677, 12] width 298 height 24
click at [734, 19] on input "search" at bounding box center [677, 12] width 298 height 24
type input "57052074"
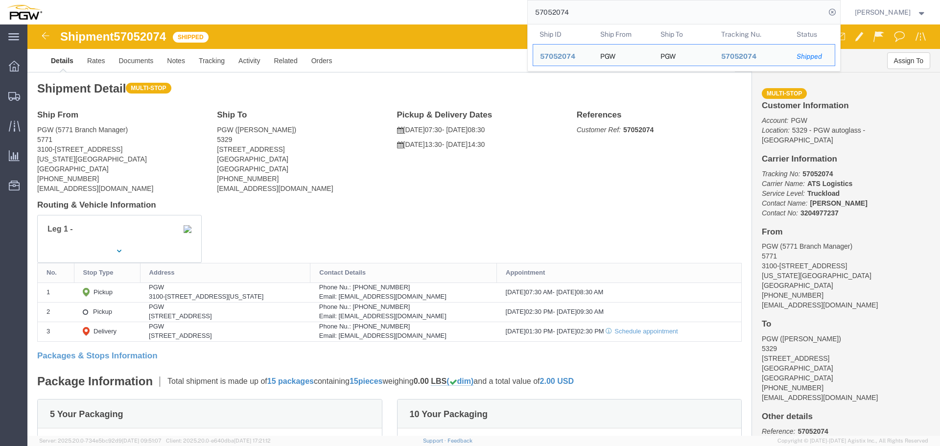
drag, startPoint x: 835, startPoint y: 10, endPoint x: 811, endPoint y: 10, distance: 23.5
click at [835, 10] on icon at bounding box center [833, 12] width 14 height 14
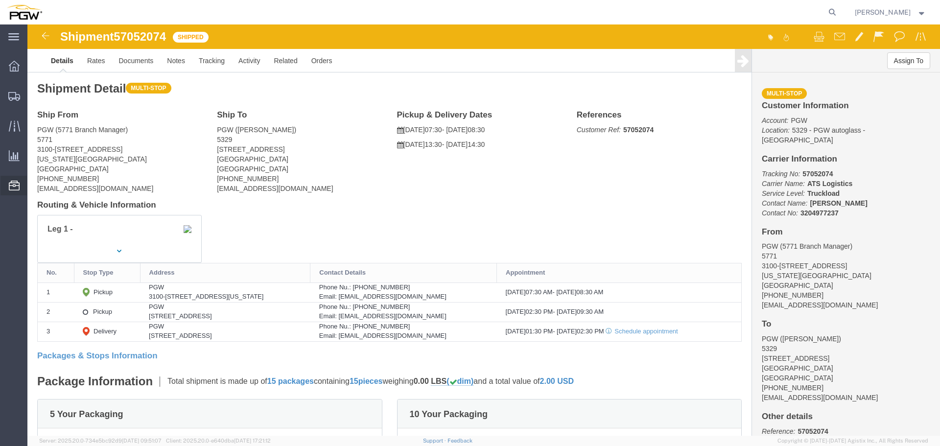
click at [0, 0] on span "Location Appointment" at bounding box center [0, 0] width 0 height 0
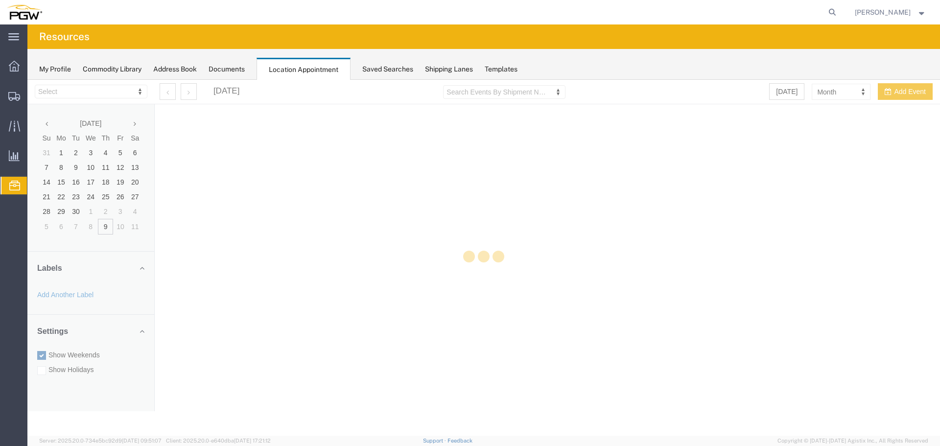
select select "28253"
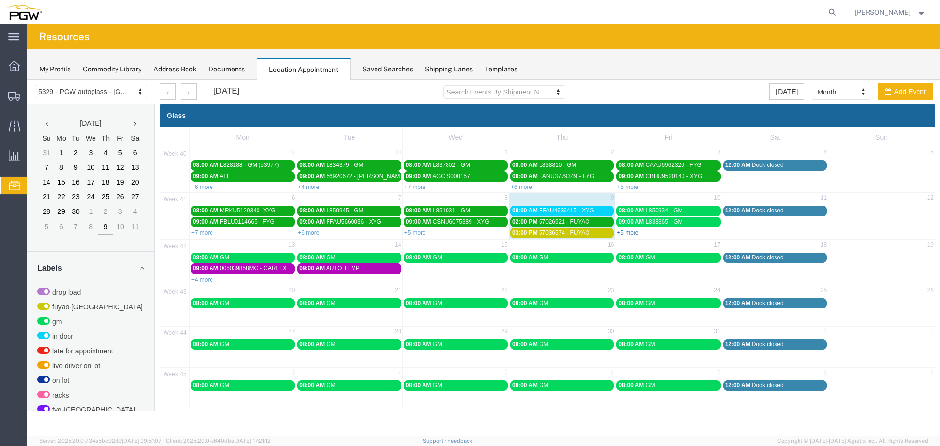
click at [624, 234] on link "+5 more" at bounding box center [628, 232] width 22 height 7
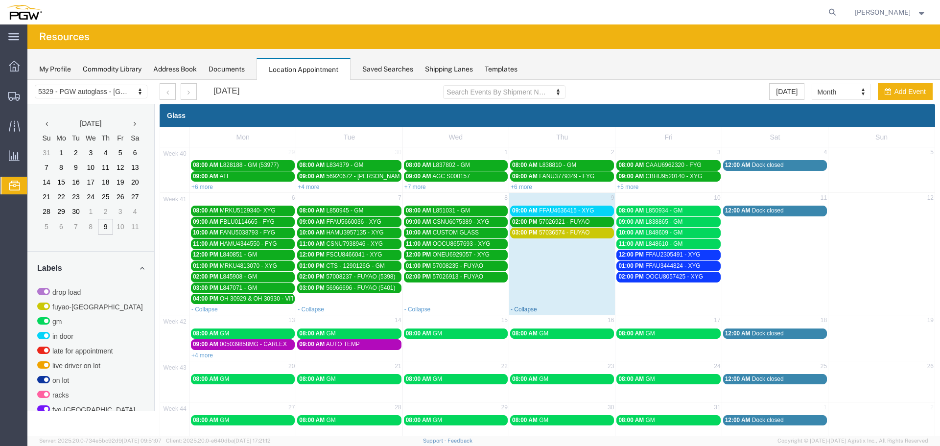
click at [527, 309] on link "- Collapse" at bounding box center [524, 309] width 26 height 7
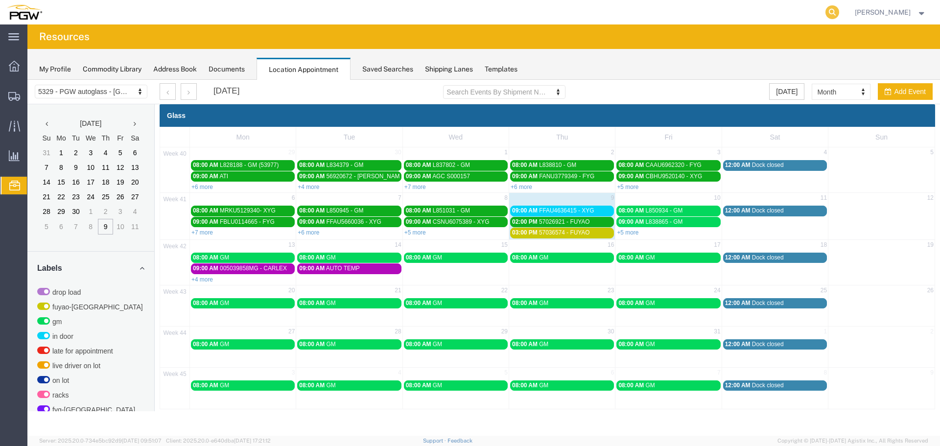
click at [840, 16] on icon at bounding box center [833, 12] width 14 height 14
paste input "669157"
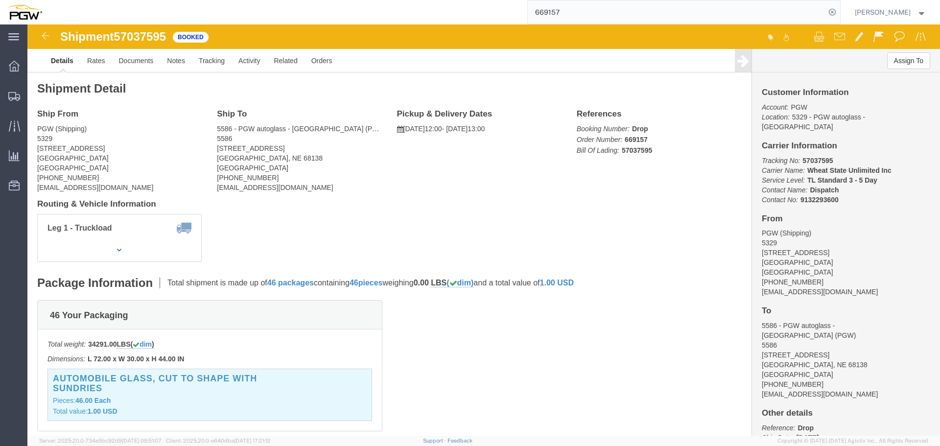
click span "57037595"
copy span "57037595"
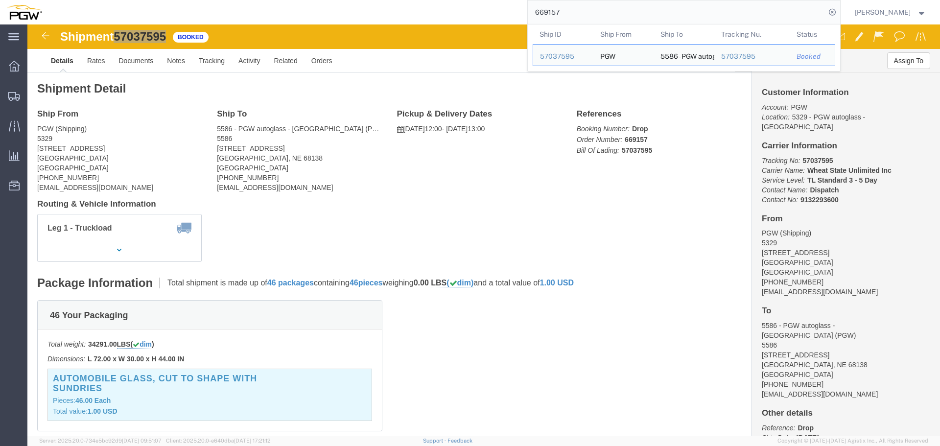
click at [640, 15] on input "669157" at bounding box center [677, 12] width 298 height 24
paste input "462"
click span "57037598"
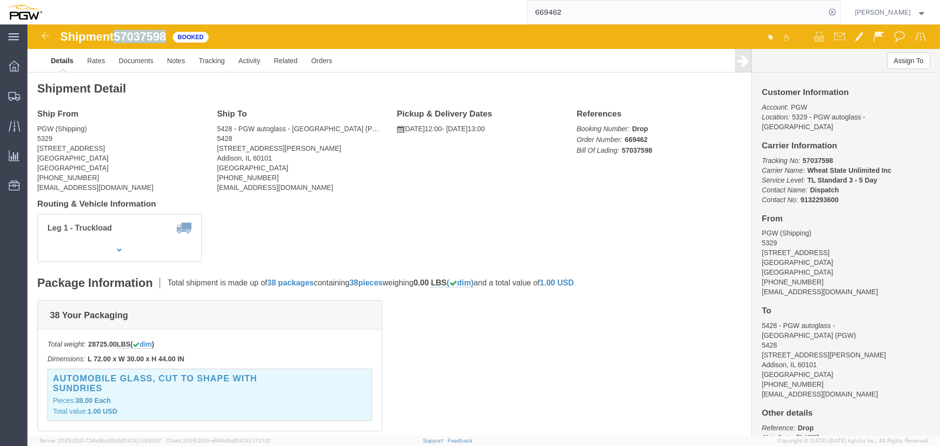
click span "57037598"
copy span "57037598"
click at [651, 16] on input "669462" at bounding box center [677, 12] width 298 height 24
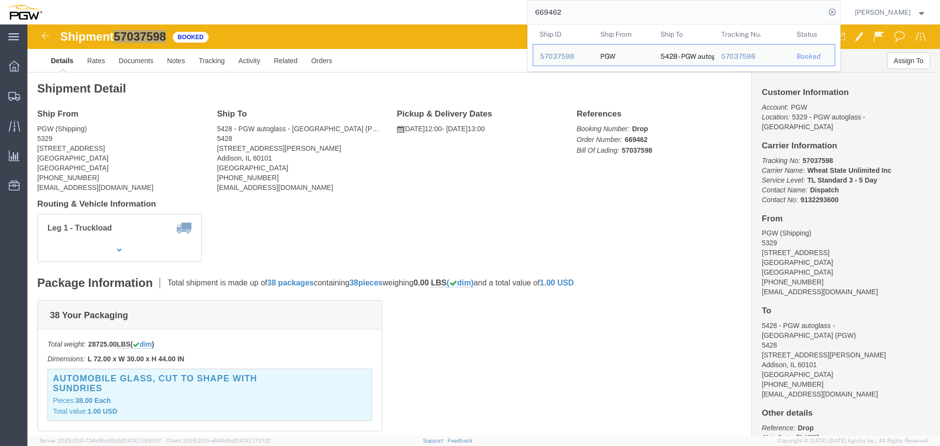
click at [651, 16] on input "669462" at bounding box center [677, 12] width 298 height 24
paste input "393"
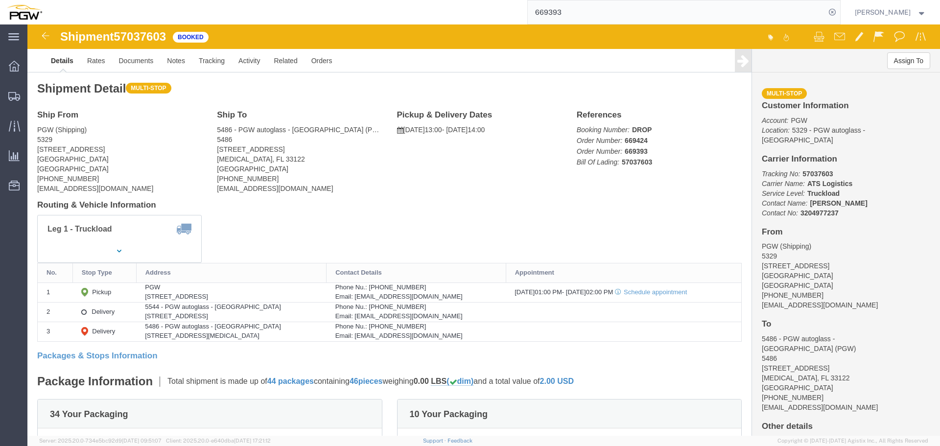
click span "57037603"
copy span "57037603"
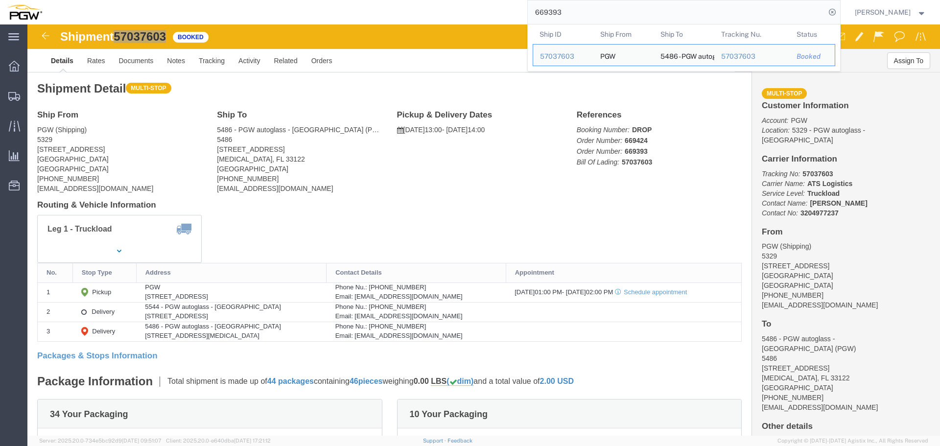
click at [641, 10] on input "669393" at bounding box center [677, 12] width 298 height 24
paste input "407"
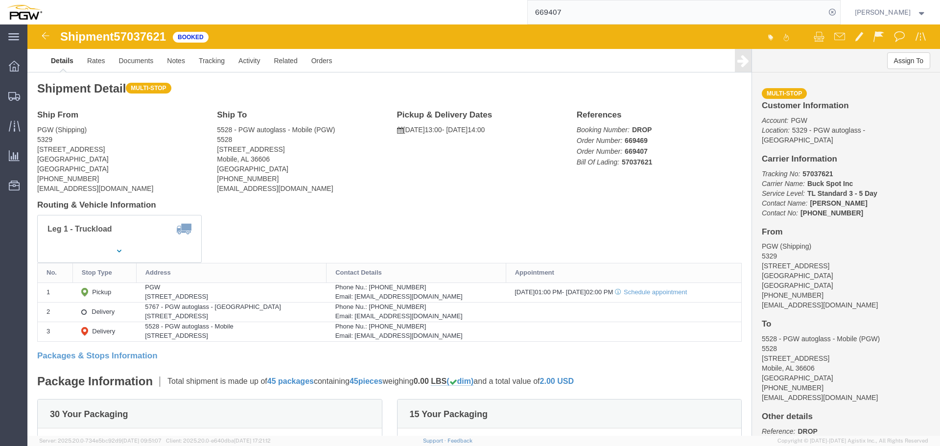
click span "57037621"
copy span "57037621"
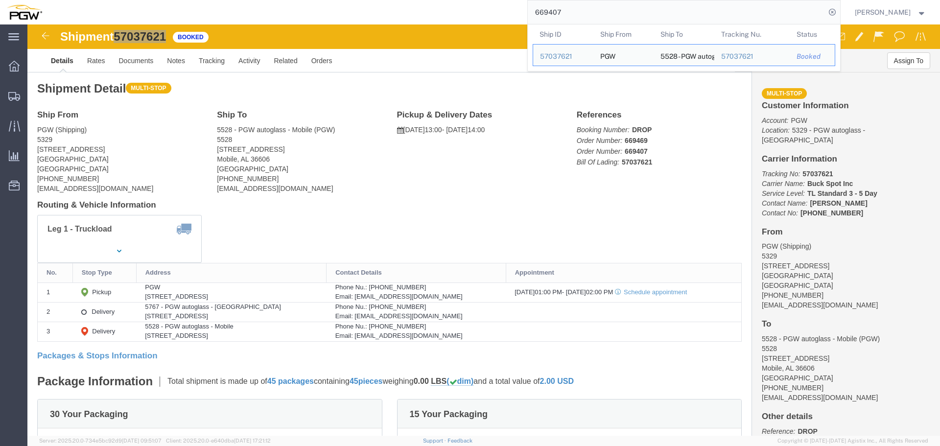
click at [653, 12] on input "669407" at bounding box center [677, 12] width 298 height 24
click at [652, 12] on input "669407" at bounding box center [677, 12] width 298 height 24
paste input "318"
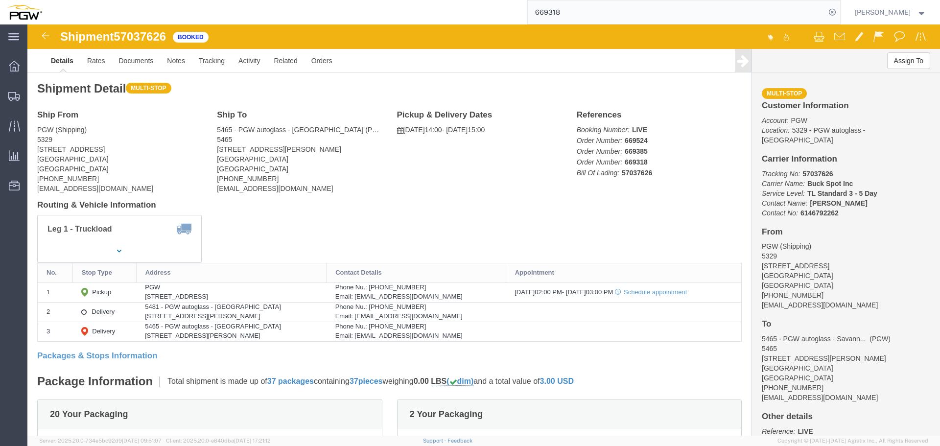
click span "57037626"
copy span "57037626"
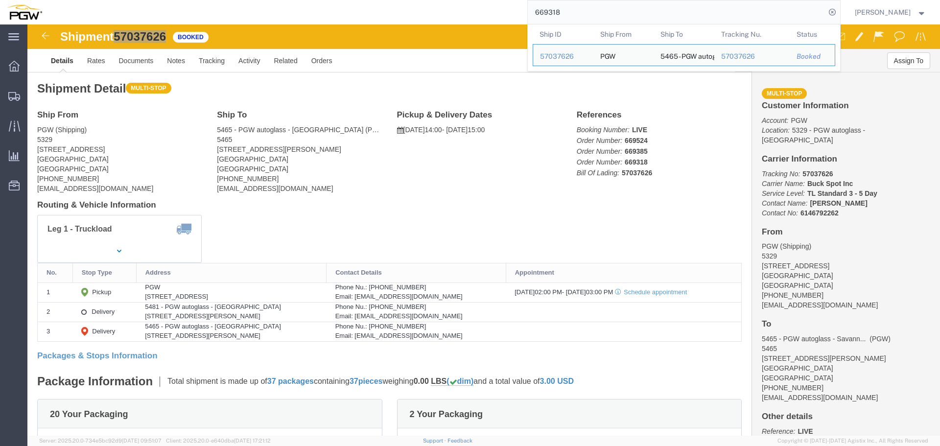
click at [591, 11] on input "669318" at bounding box center [677, 12] width 298 height 24
paste input "669475"
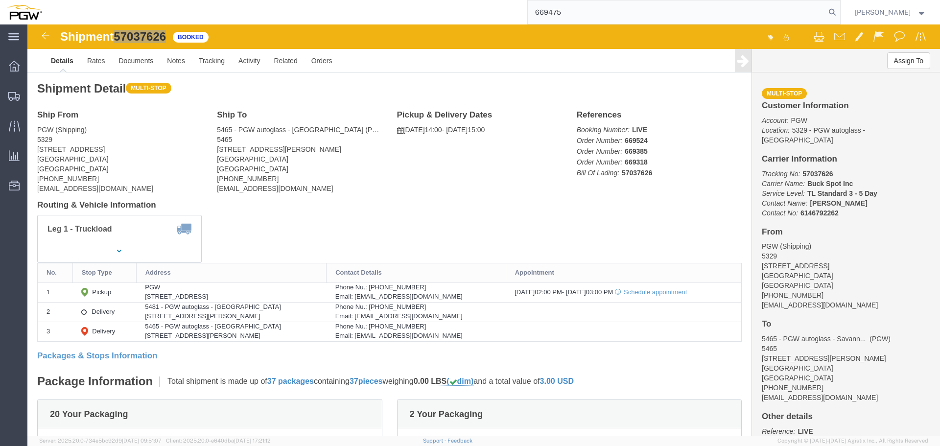
type input "669475"
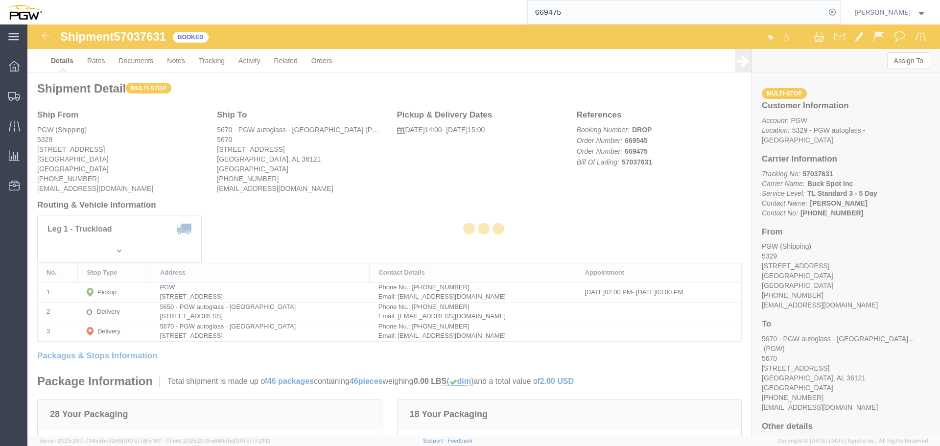
click at [150, 36] on div at bounding box center [483, 229] width 913 height 411
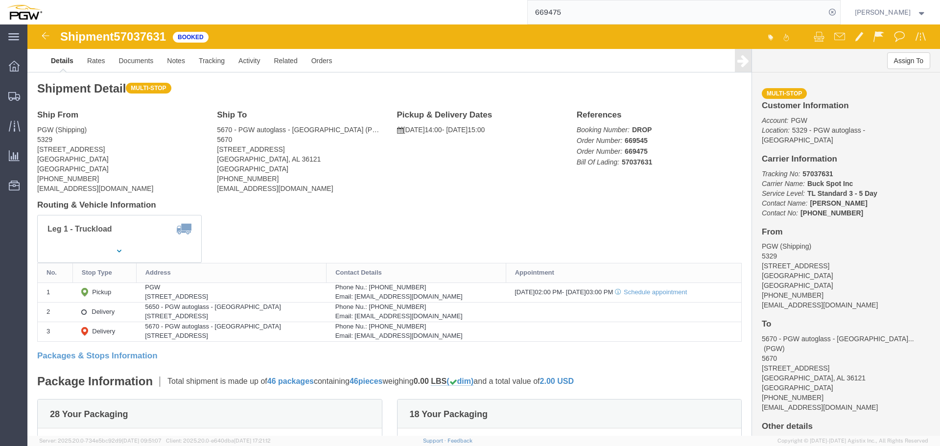
click span "57037631"
copy span "57037631"
drag, startPoint x: 62, startPoint y: 245, endPoint x: 99, endPoint y: 232, distance: 39.2
click at [0, 0] on span "Location Appointment" at bounding box center [0, 0] width 0 height 0
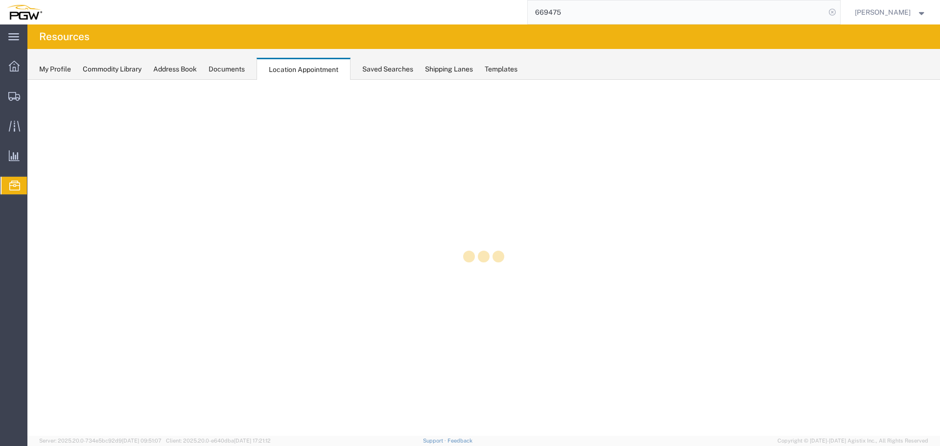
click at [839, 13] on icon at bounding box center [833, 12] width 14 height 14
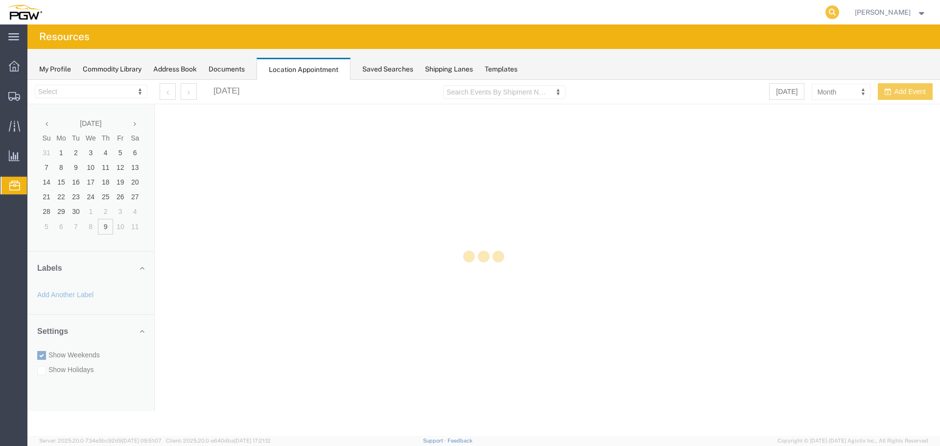
select select "28253"
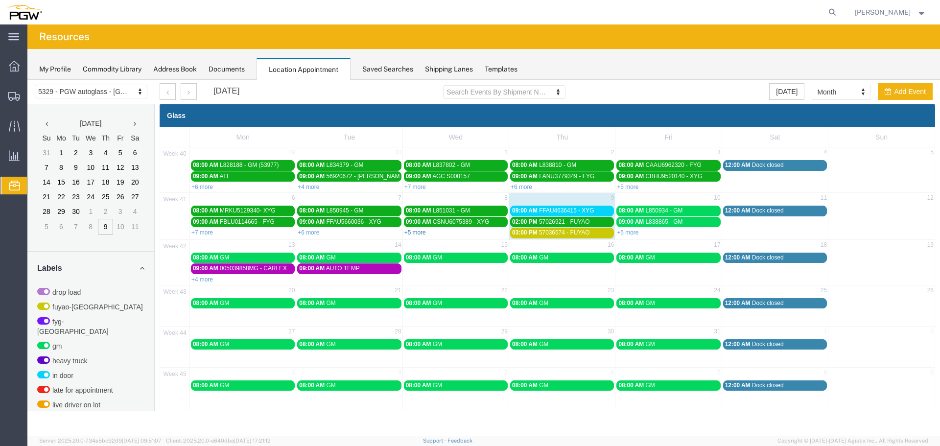
click at [413, 235] on link "+5 more" at bounding box center [416, 232] width 22 height 7
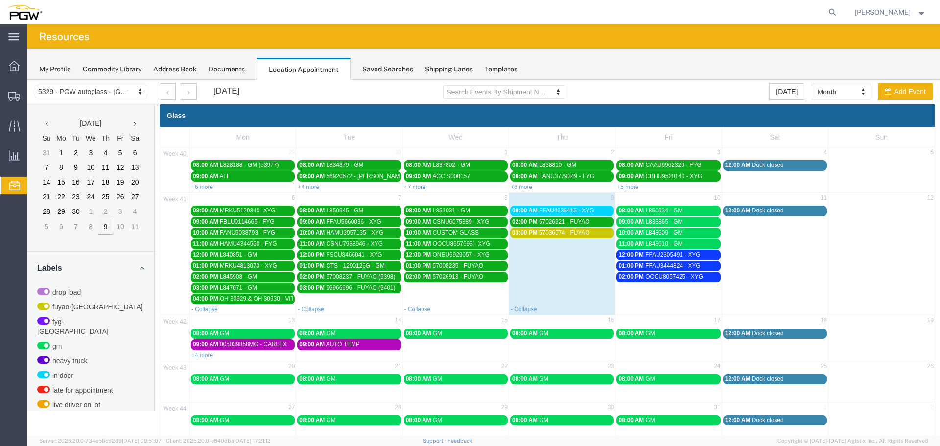
click at [407, 187] on link "+7 more" at bounding box center [416, 187] width 22 height 7
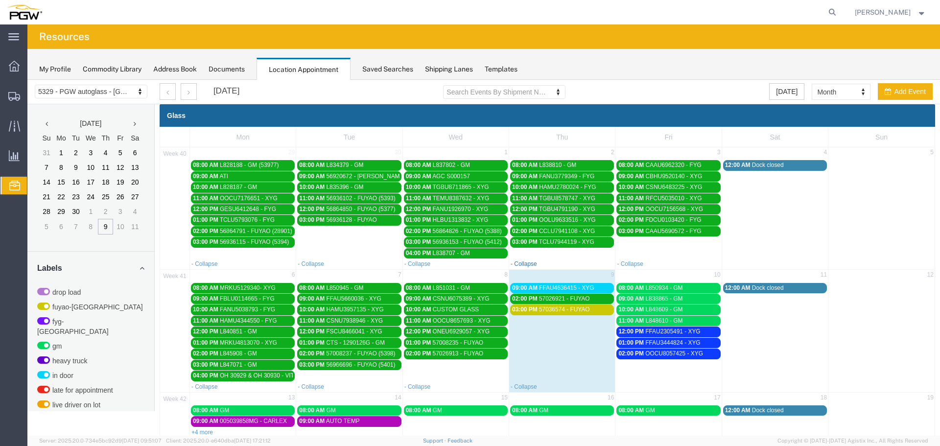
click at [517, 263] on link "- Collapse" at bounding box center [524, 264] width 26 height 7
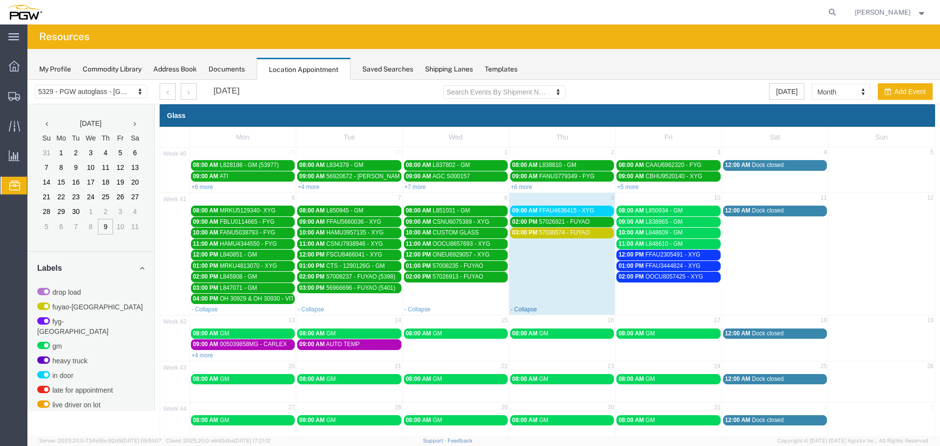
click at [520, 309] on link "- Collapse" at bounding box center [524, 309] width 26 height 7
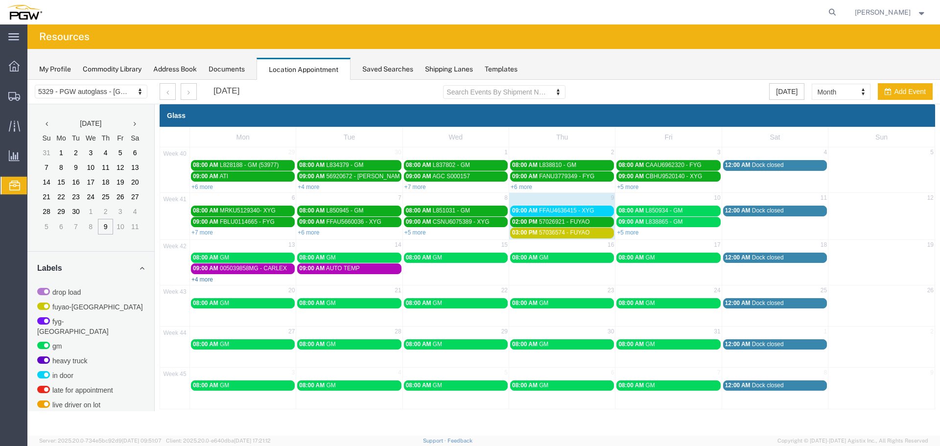
click at [207, 281] on link "+4 more" at bounding box center [203, 279] width 22 height 7
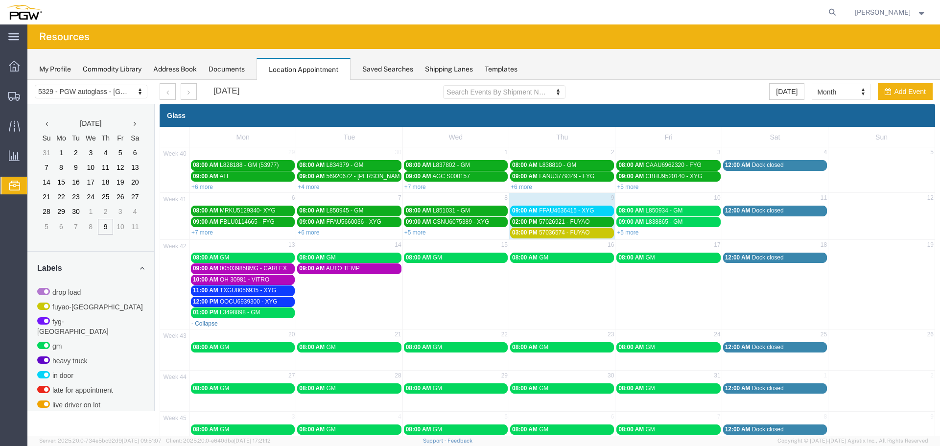
click at [202, 325] on link "- Collapse" at bounding box center [205, 323] width 26 height 7
